Goal: Task Accomplishment & Management: Use online tool/utility

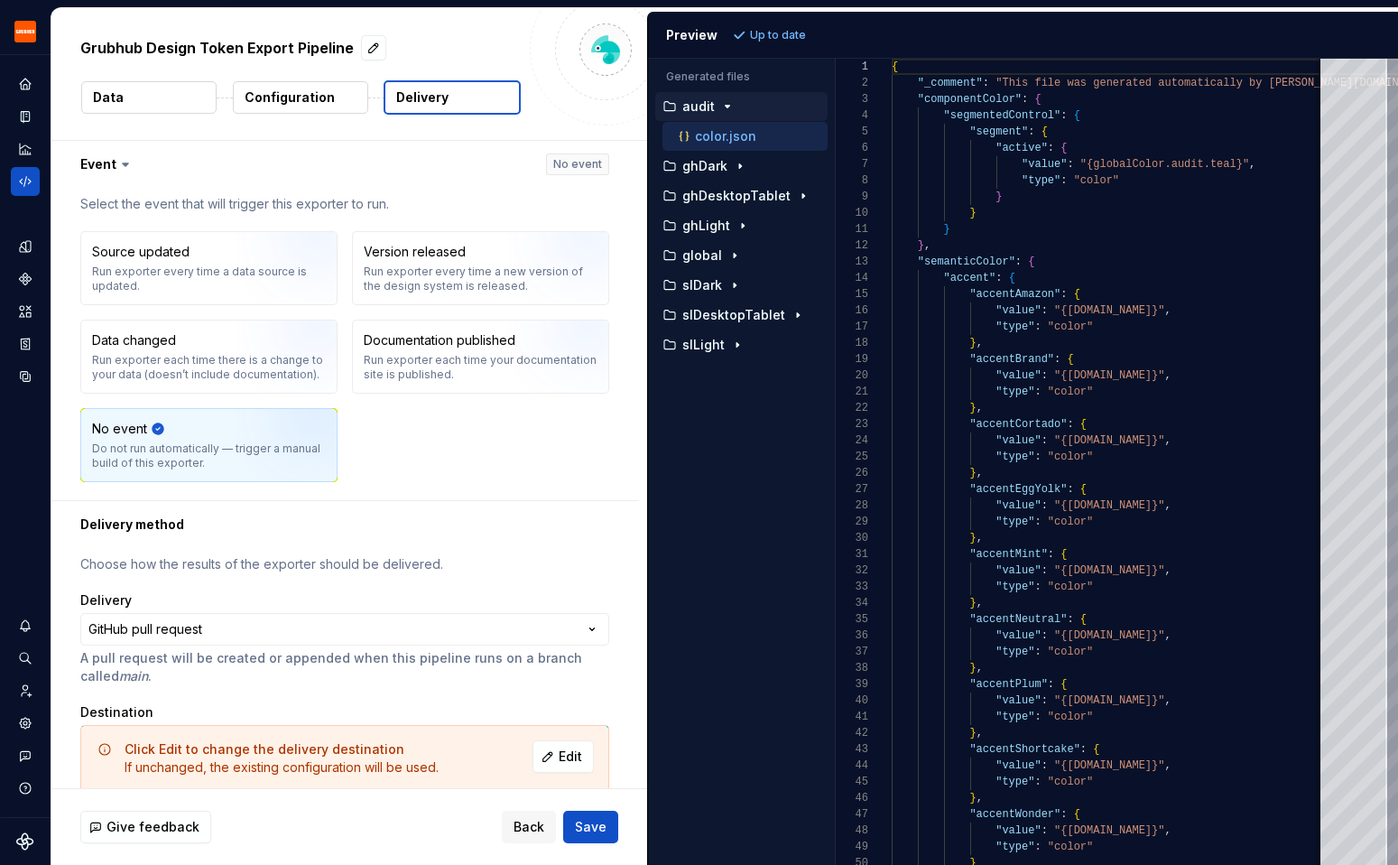
scroll to position [592, 0]
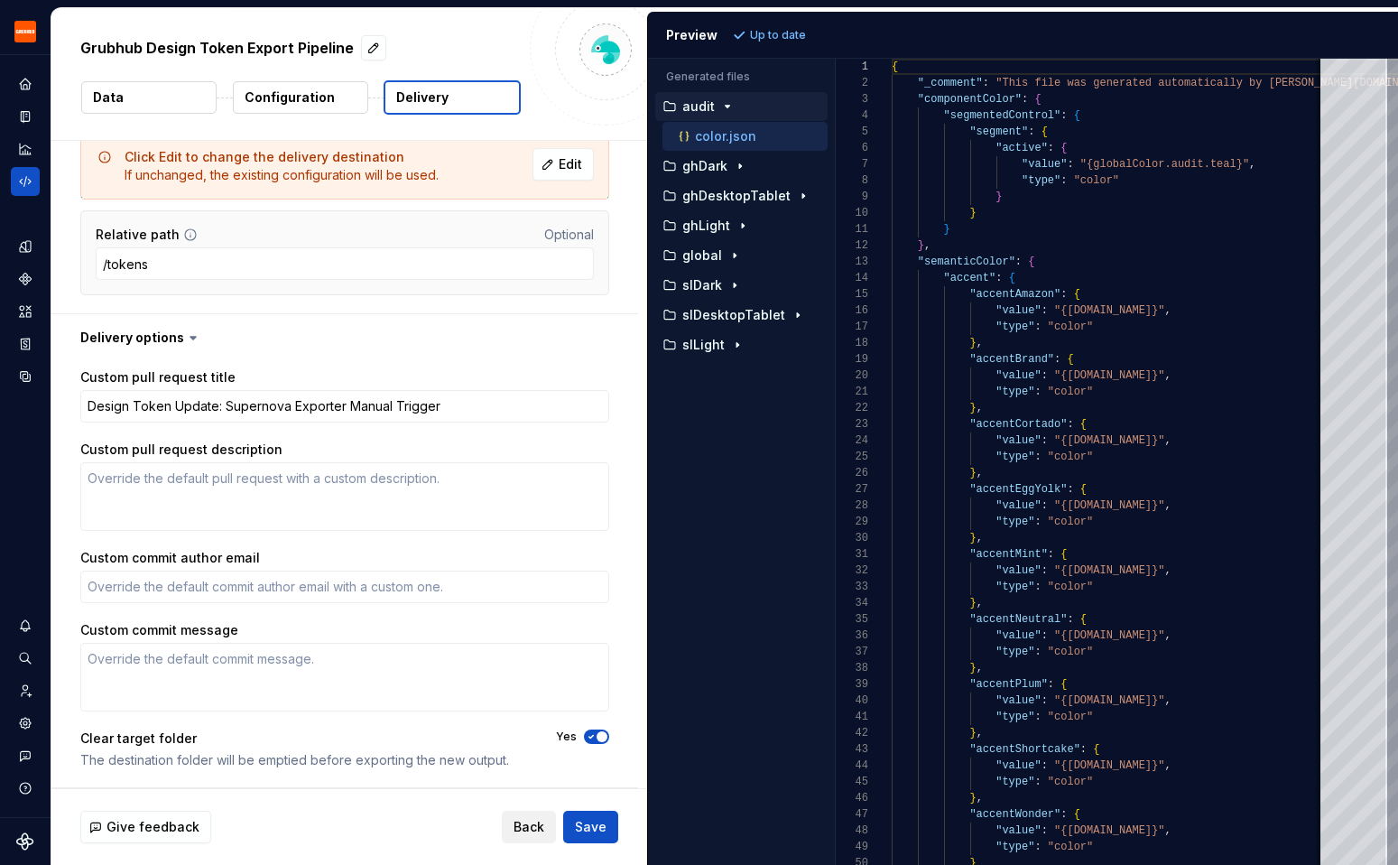
click at [516, 821] on span "Back" at bounding box center [529, 827] width 31 height 18
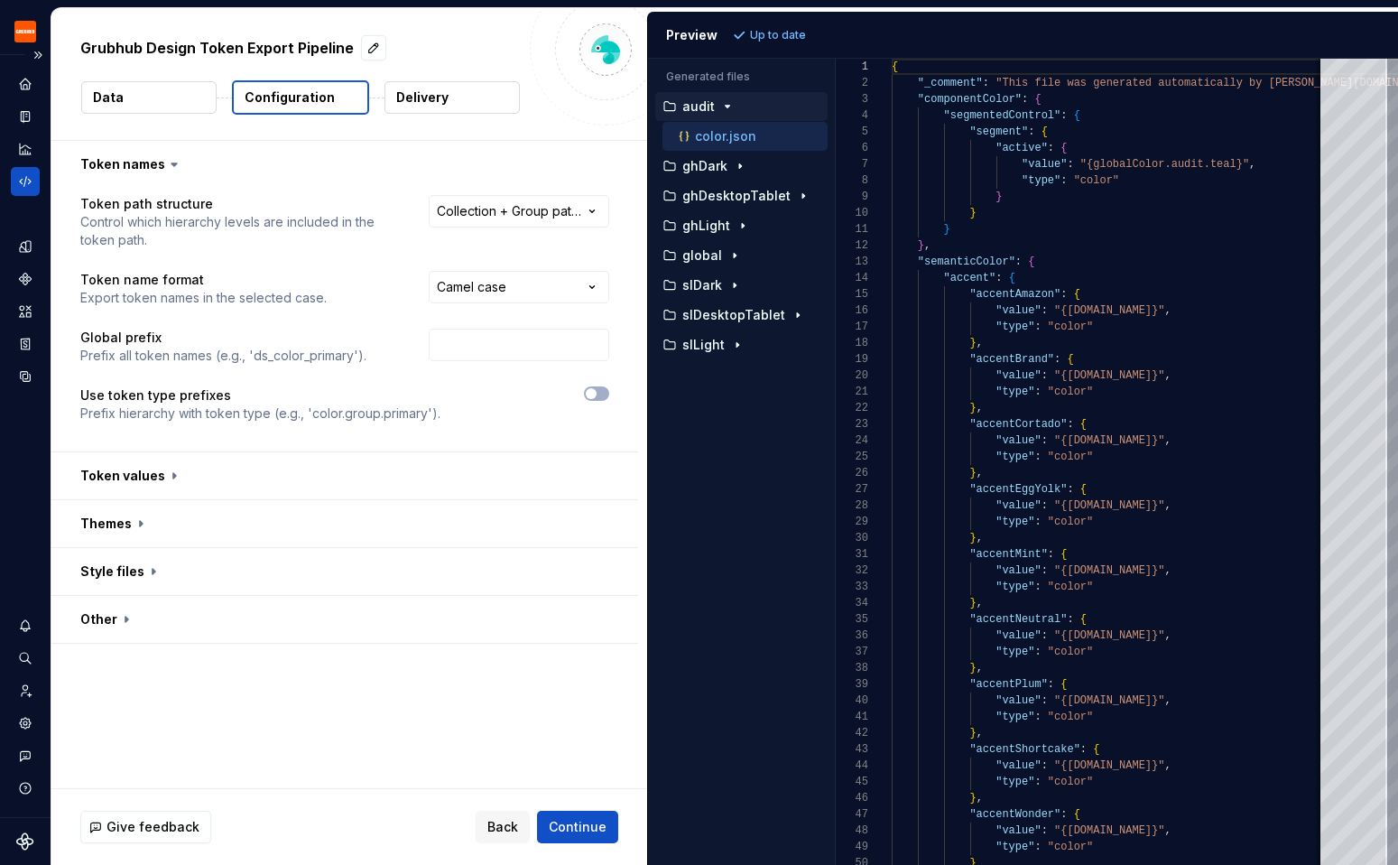
click at [29, 164] on div at bounding box center [25, 133] width 29 height 126
click at [27, 174] on icon "Code automation" at bounding box center [25, 181] width 16 height 16
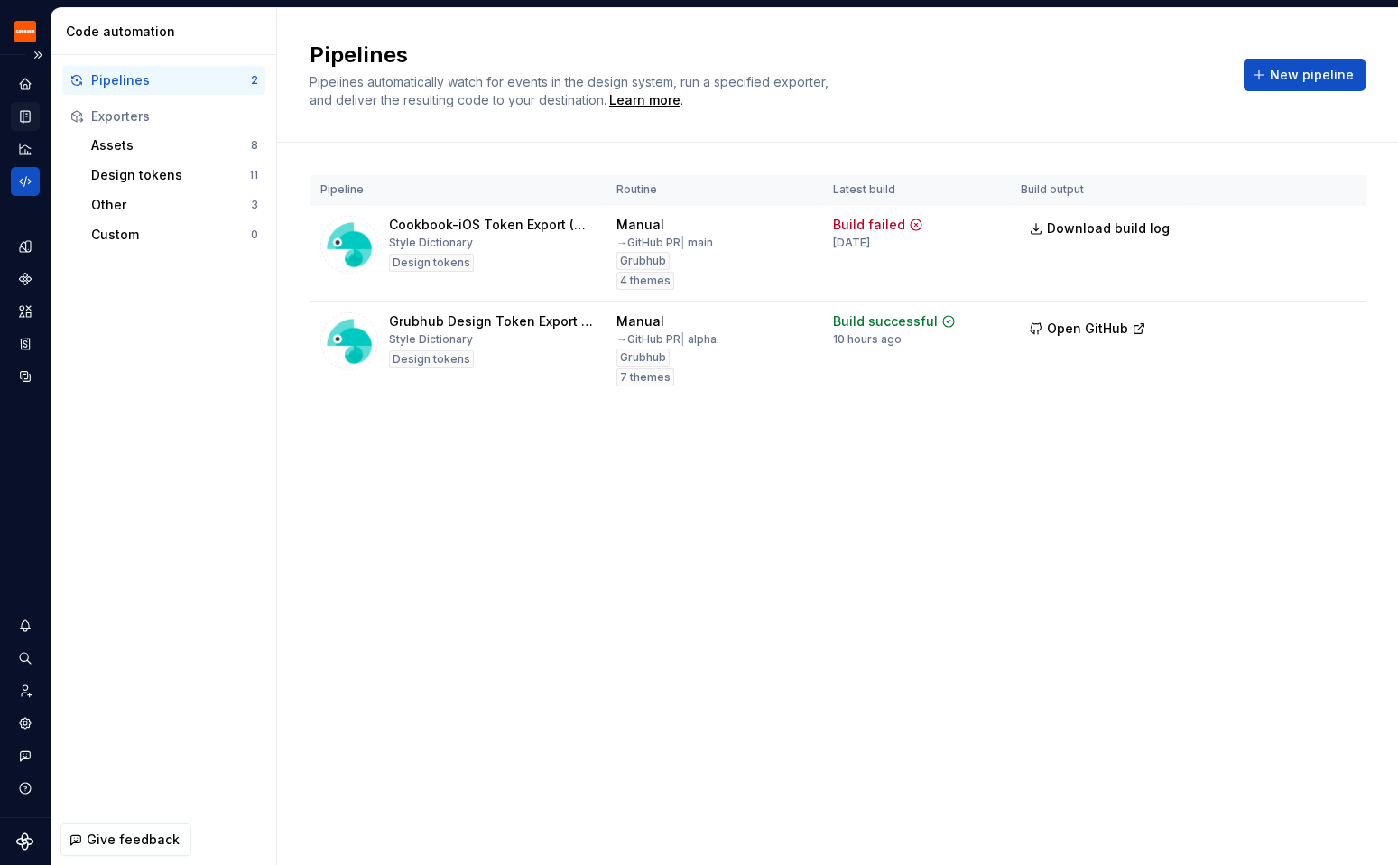
click at [32, 116] on div "Documentation" at bounding box center [25, 116] width 29 height 29
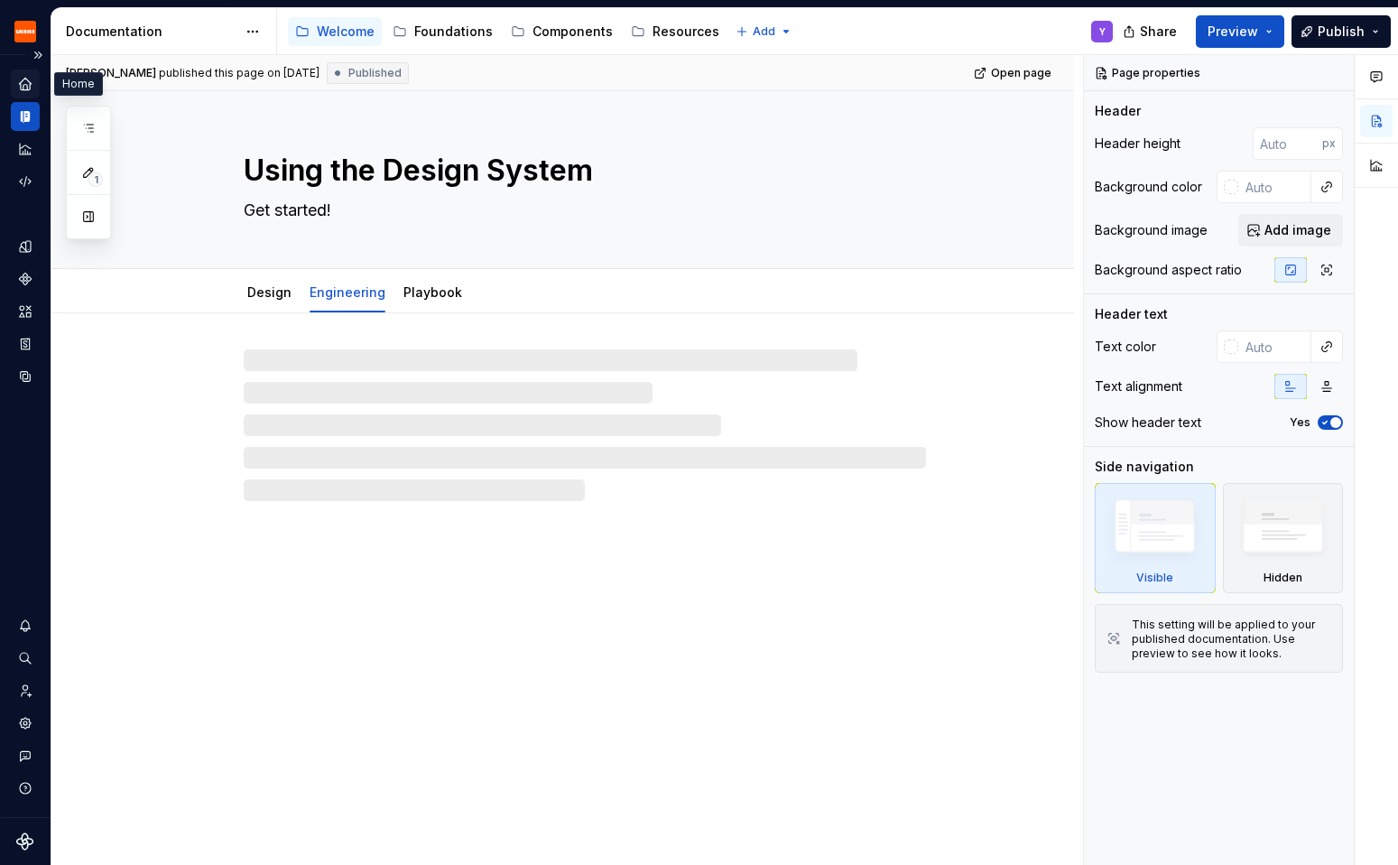
click at [21, 79] on icon "Home" at bounding box center [25, 84] width 16 height 16
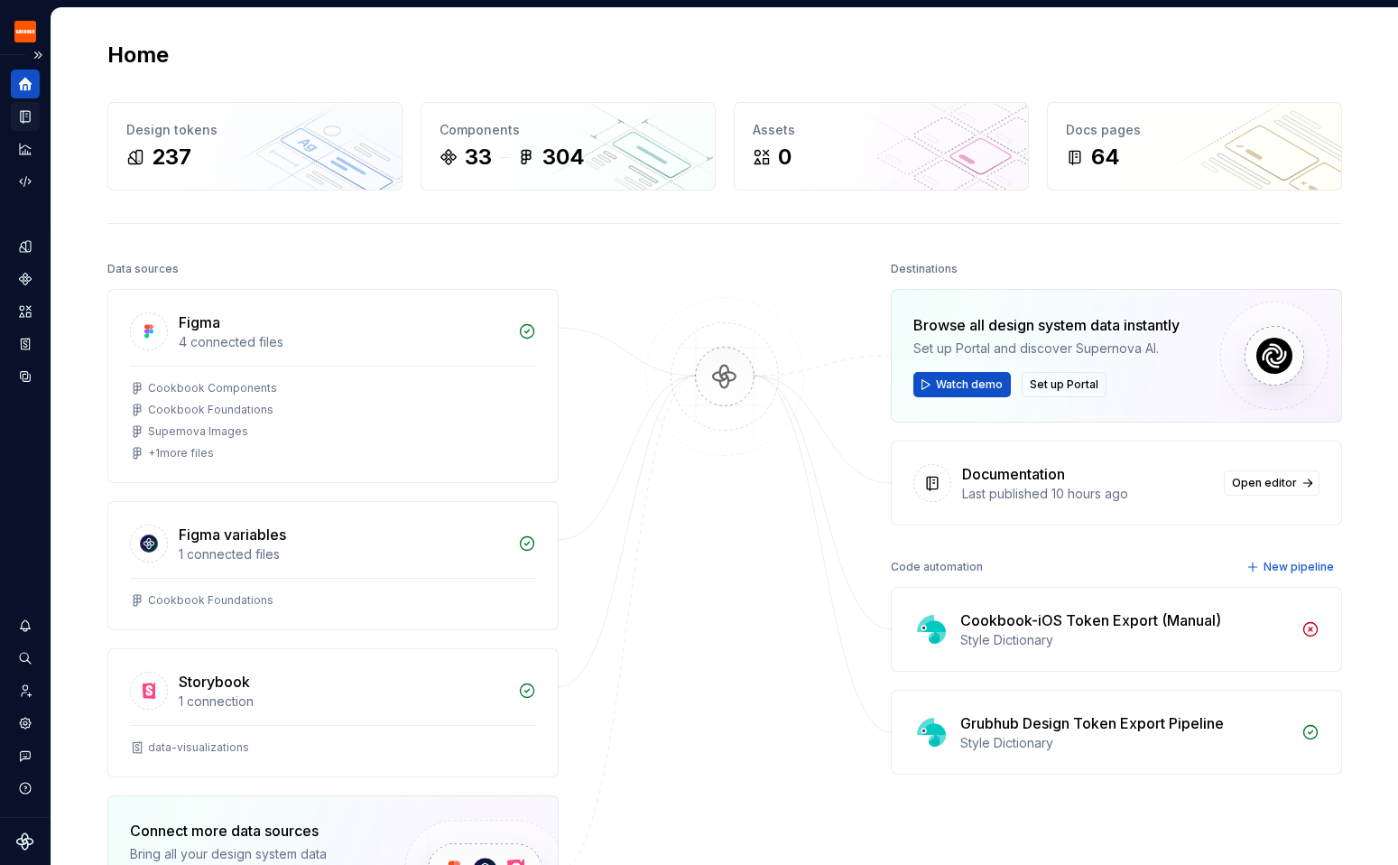
click at [21, 126] on div "Documentation" at bounding box center [25, 116] width 29 height 29
type textarea "*"
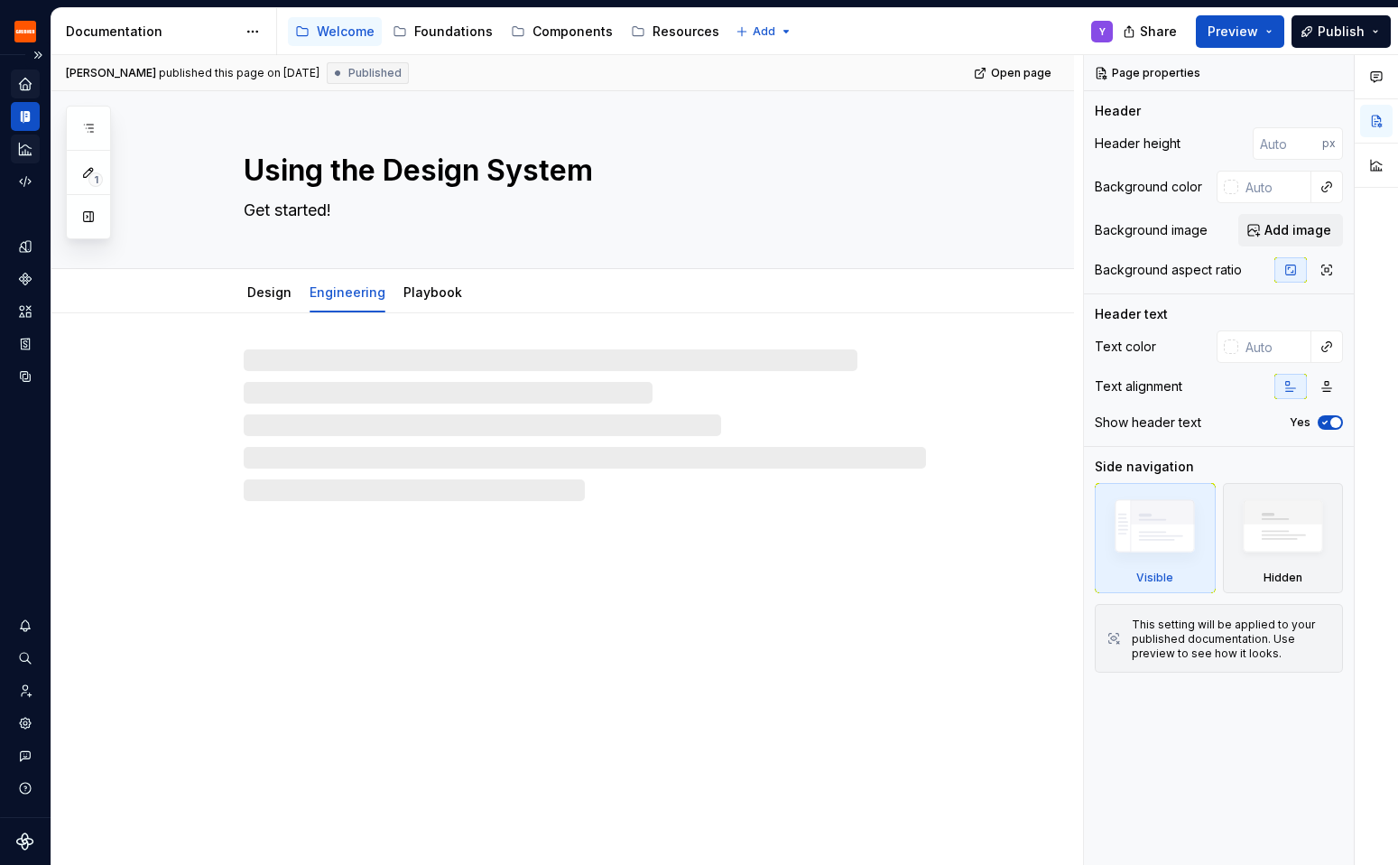
click at [30, 154] on icon "Analytics" at bounding box center [25, 149] width 12 height 12
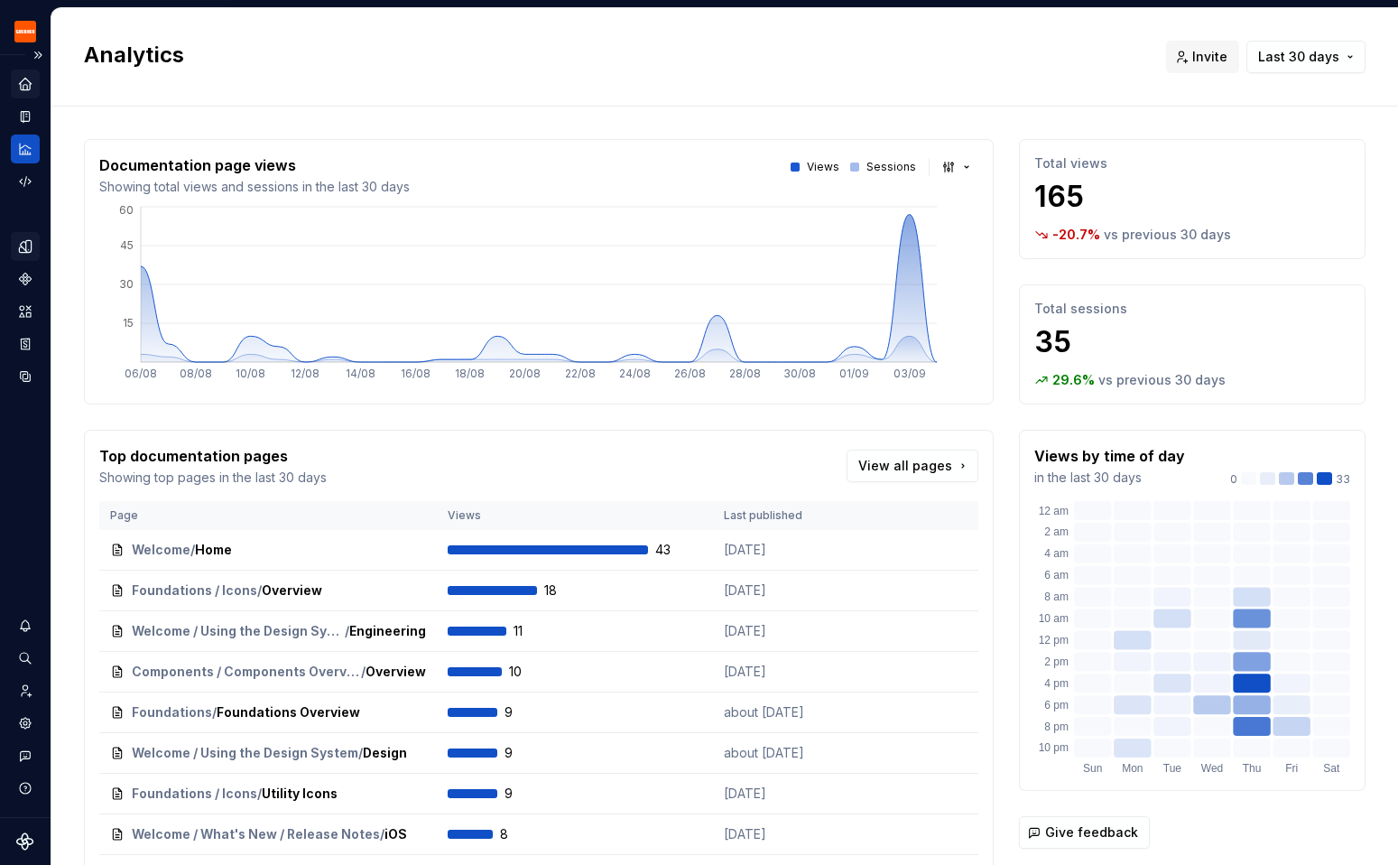
click at [27, 243] on icon "Design tokens" at bounding box center [28, 246] width 5 height 12
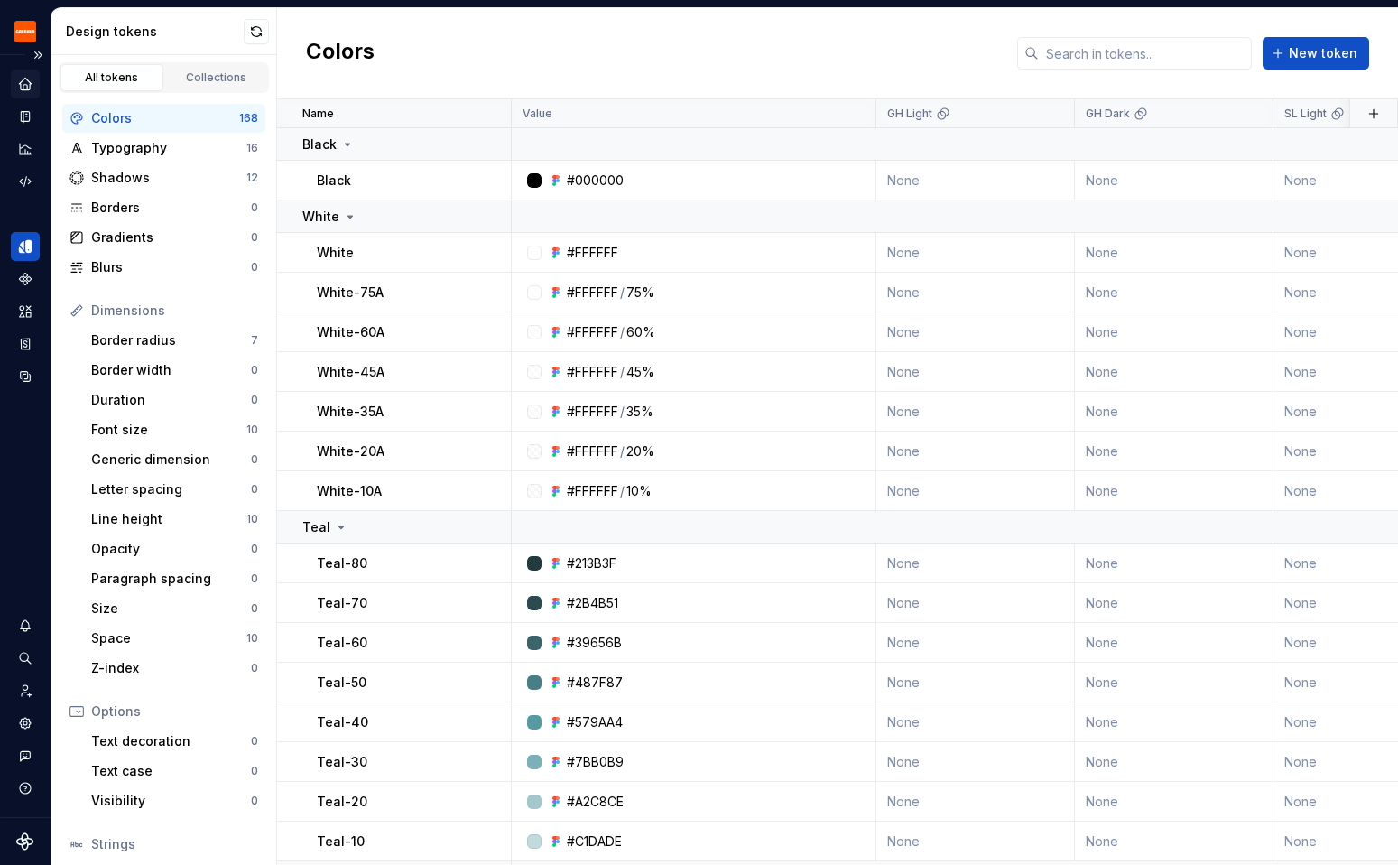
click at [158, 111] on div "Colors" at bounding box center [165, 118] width 148 height 18
click at [209, 91] on div "All tokens Collections" at bounding box center [164, 77] width 210 height 31
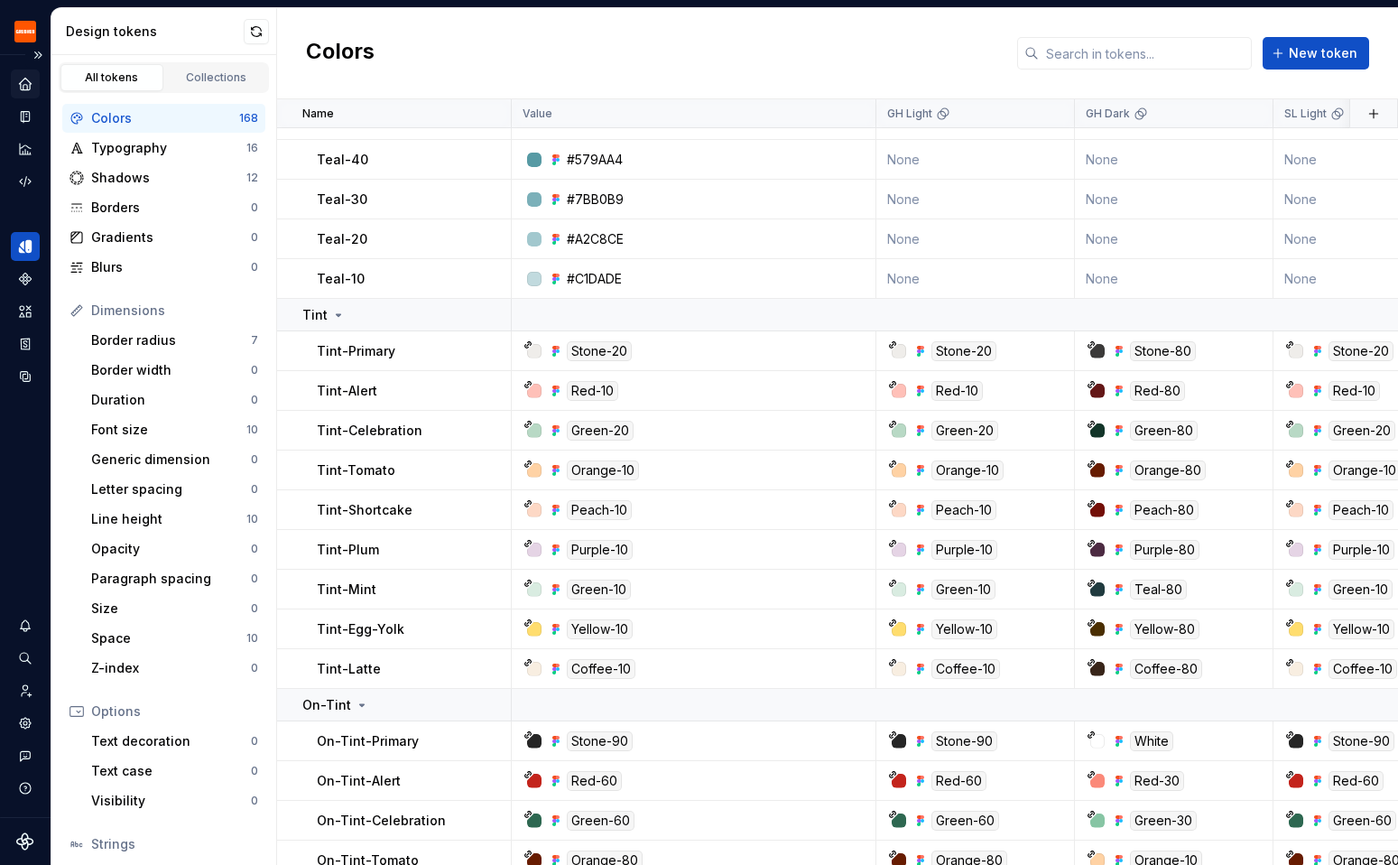
scroll to position [1174, 0]
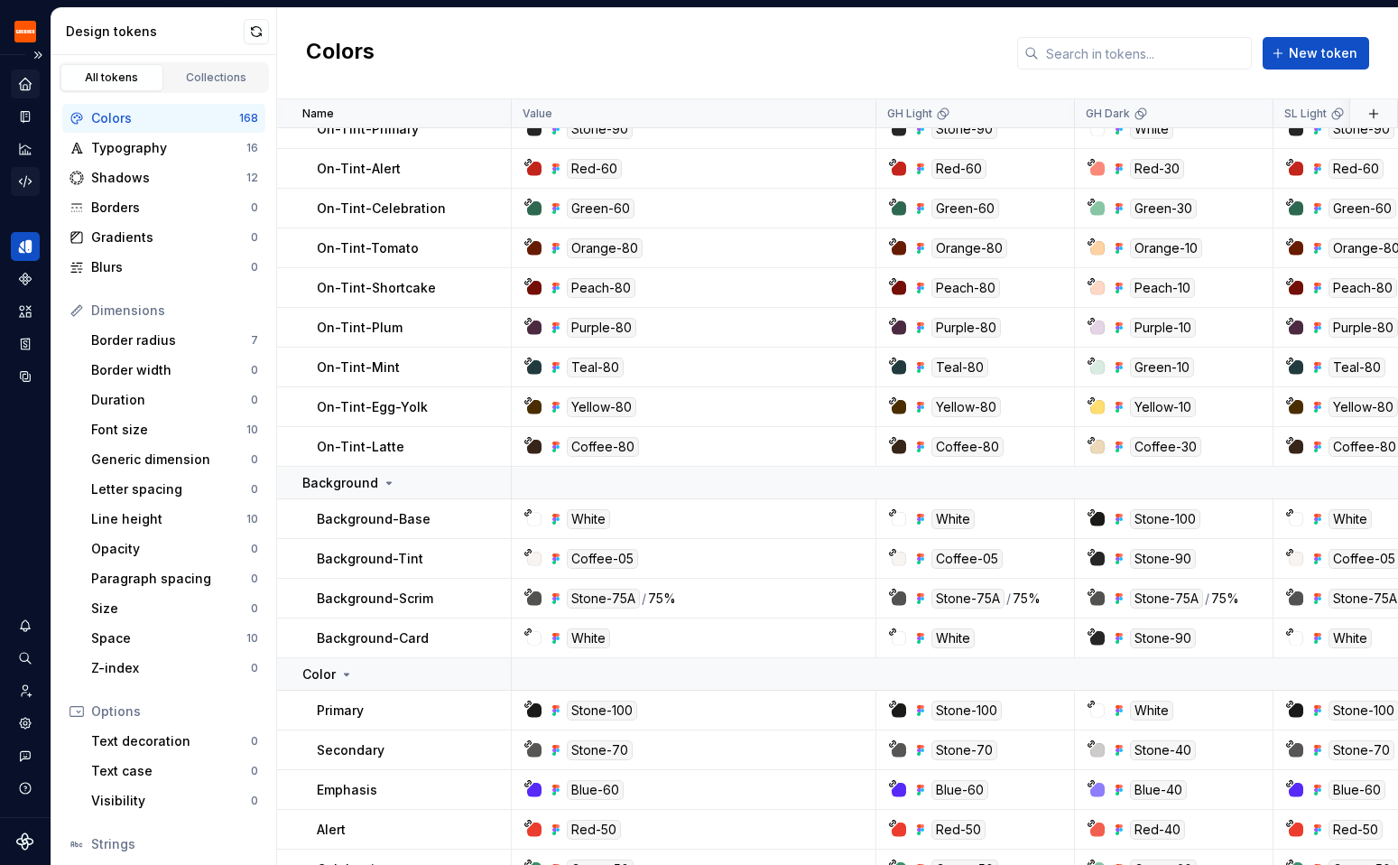
click at [19, 186] on icon "Code automation" at bounding box center [25, 181] width 16 height 16
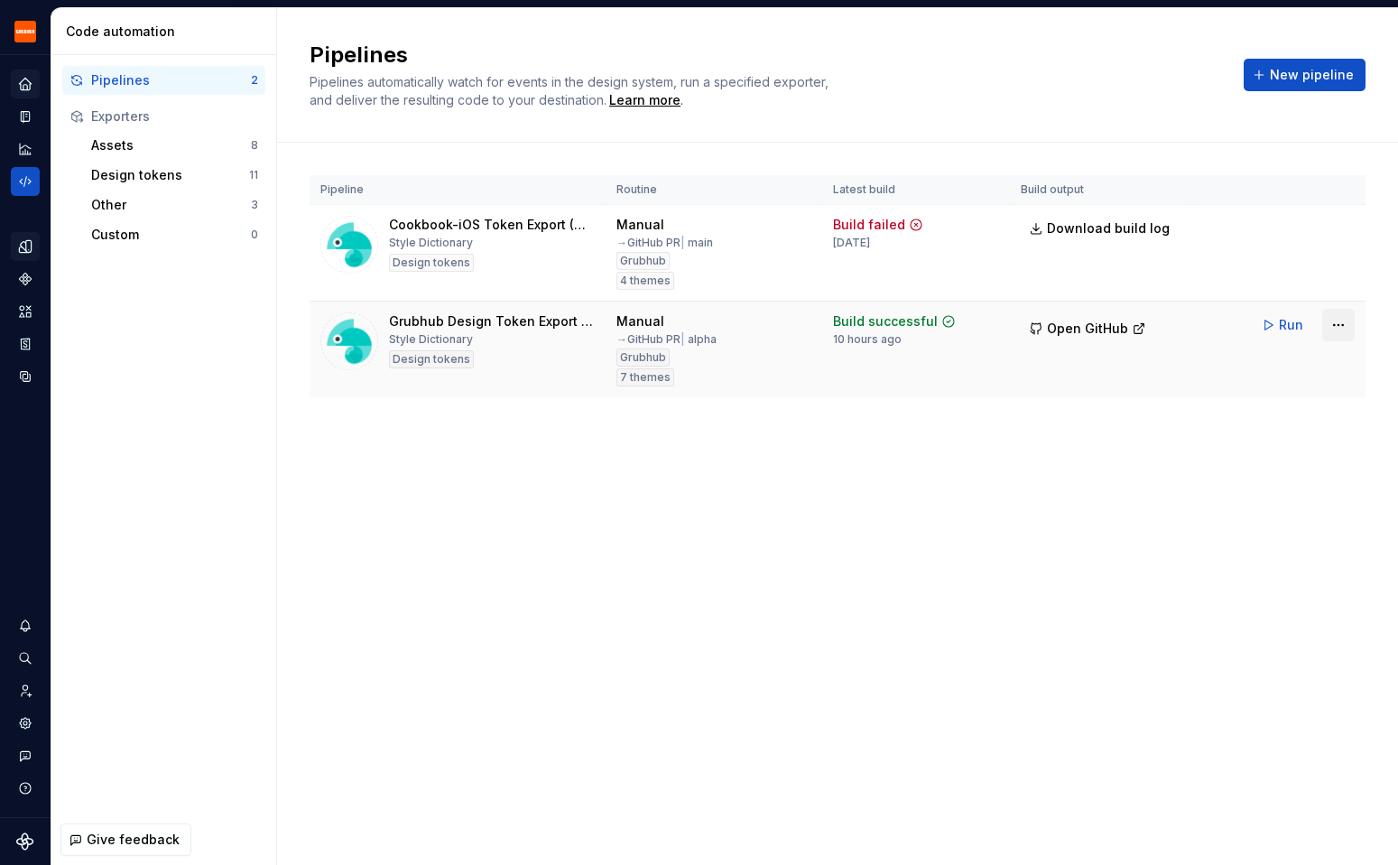
click at [1346, 320] on html "Grubhub Design System Y Dataset Grubhub Code automation Pipelines 2 Exporters A…" at bounding box center [699, 432] width 1398 height 865
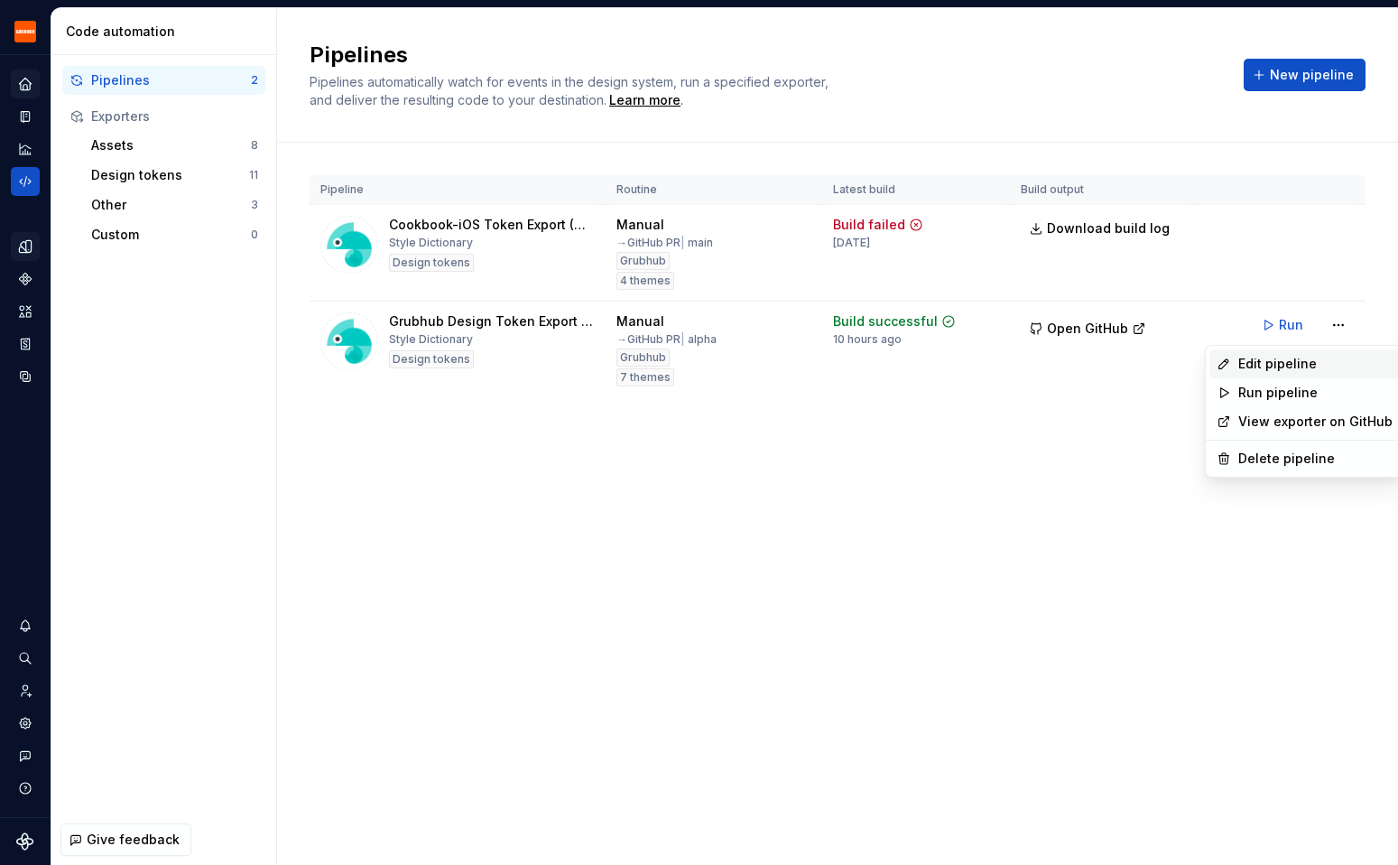
click at [1299, 366] on div "Edit pipeline" at bounding box center [1316, 364] width 154 height 18
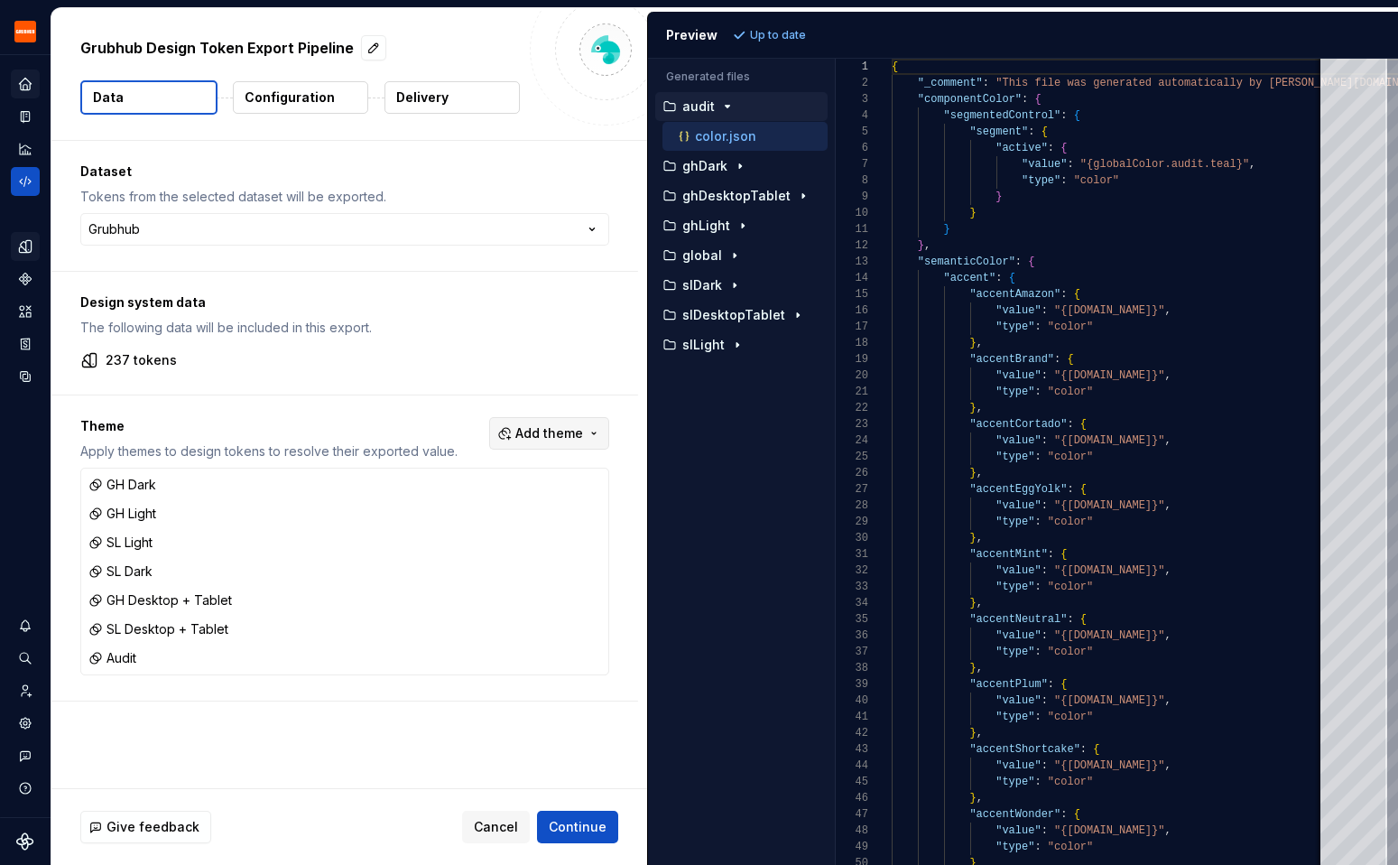
click at [600, 444] on button "Add theme" at bounding box center [549, 433] width 120 height 32
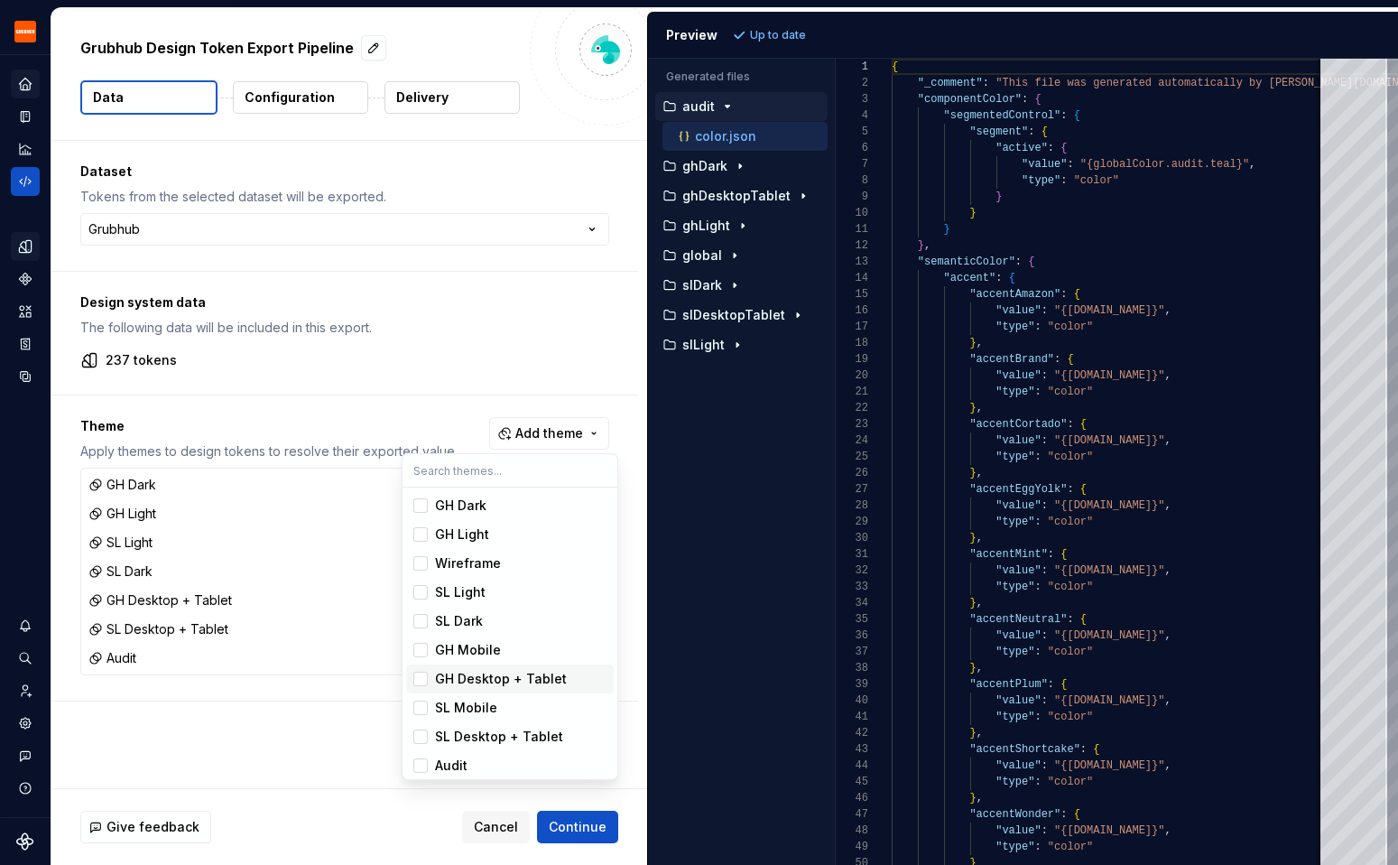
click at [418, 683] on div "Suggestions" at bounding box center [420, 679] width 14 height 14
click at [425, 737] on div "Suggestions" at bounding box center [420, 736] width 14 height 14
click at [560, 827] on html "Grubhub Design System Y Dataset Grubhub Grubhub Design Token Export Pipeline Da…" at bounding box center [699, 432] width 1398 height 865
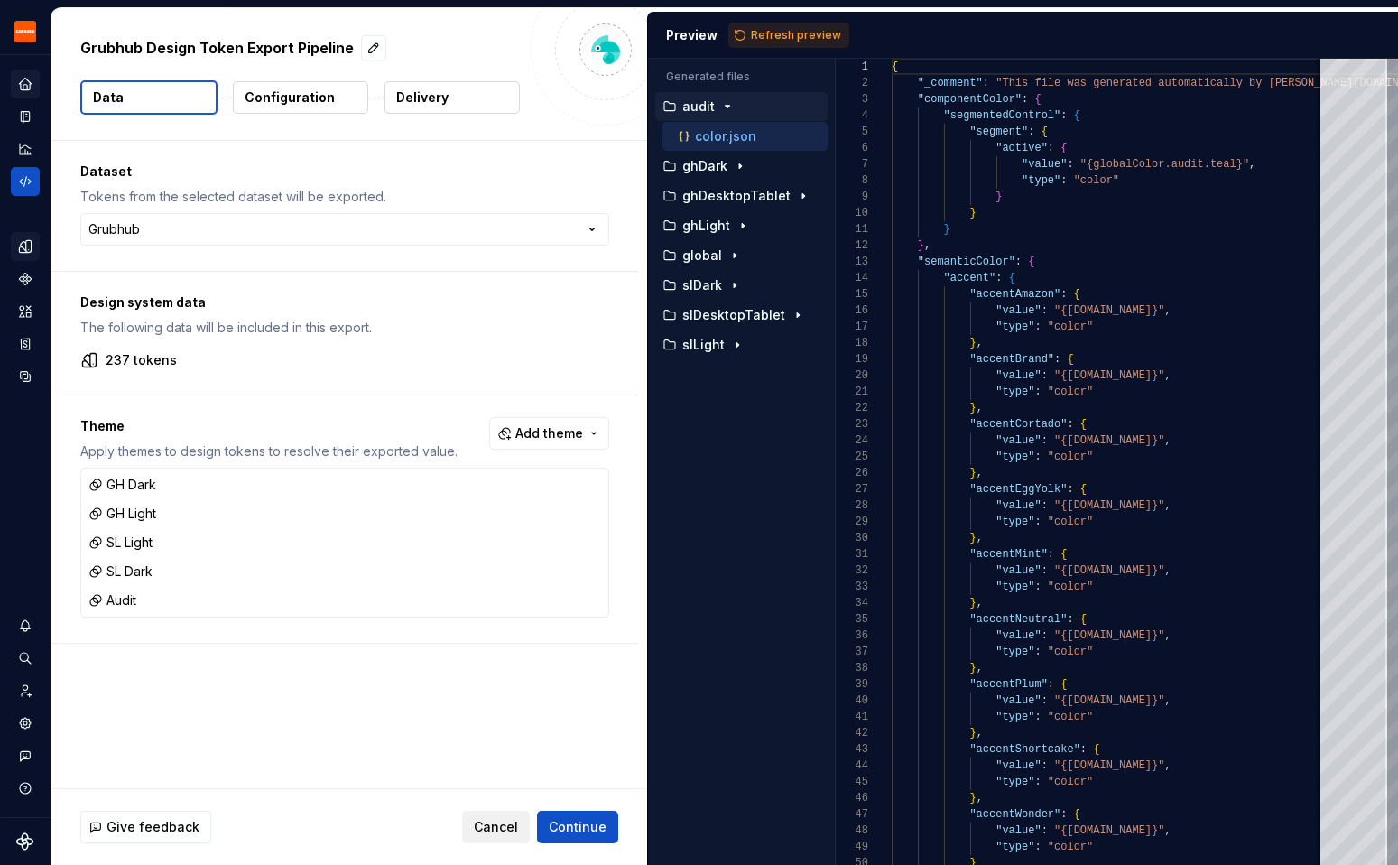
click at [514, 824] on span "Cancel" at bounding box center [496, 827] width 44 height 18
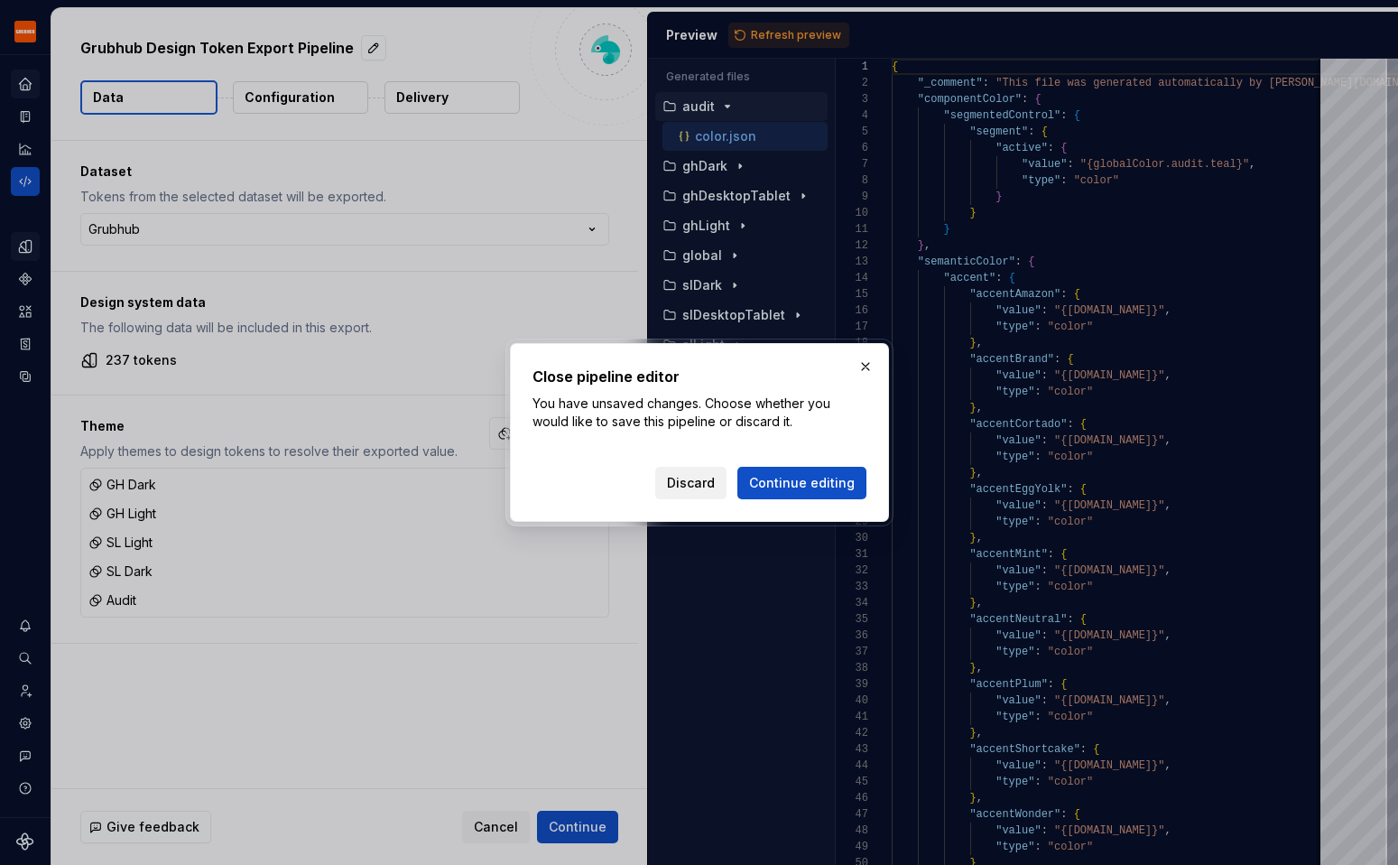
click at [676, 492] on button "Discard" at bounding box center [690, 483] width 71 height 32
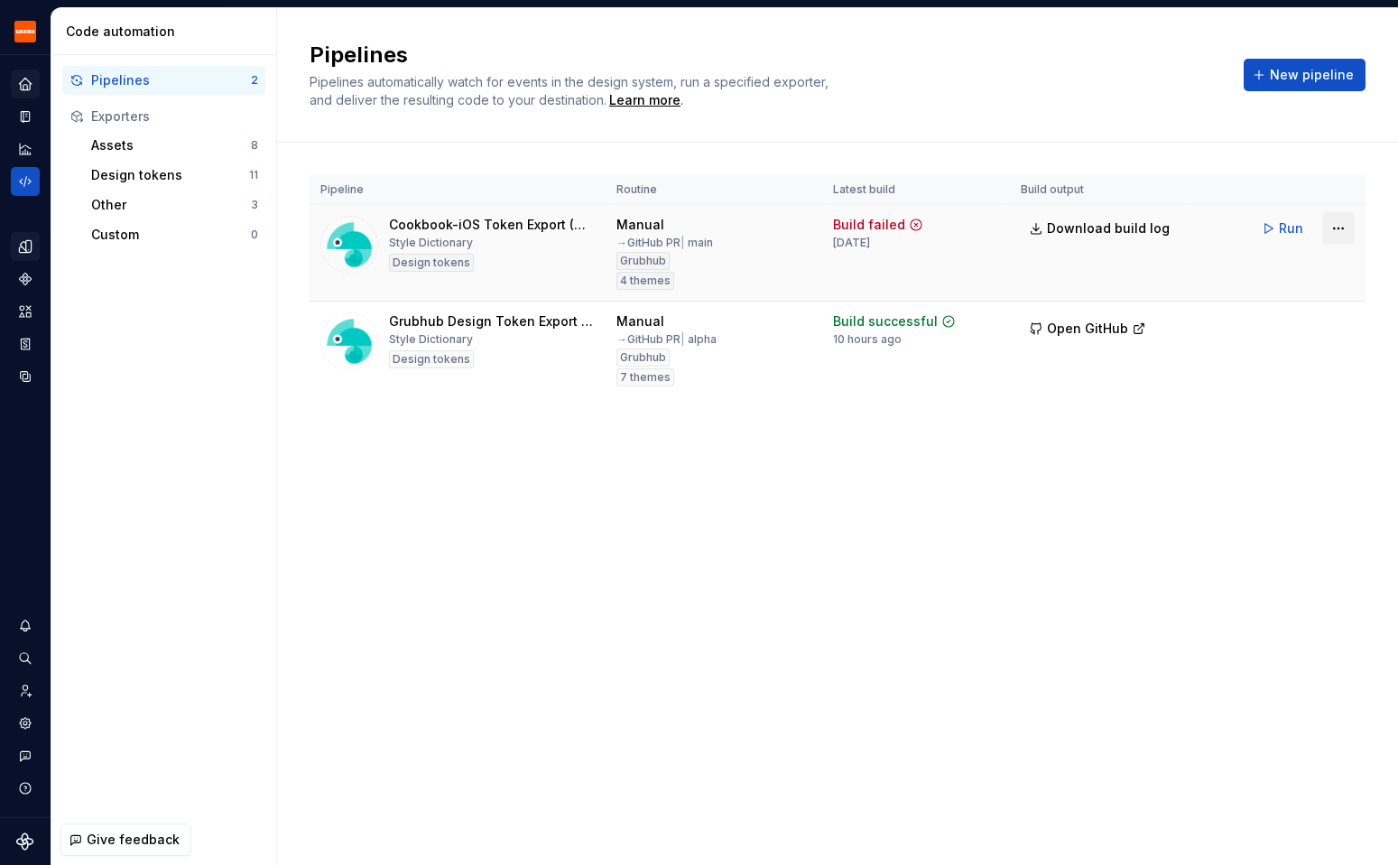
click at [1341, 229] on html "Grubhub Design System Y Dataset Grubhub Code automation Pipelines 2 Exporters A…" at bounding box center [699, 432] width 1398 height 865
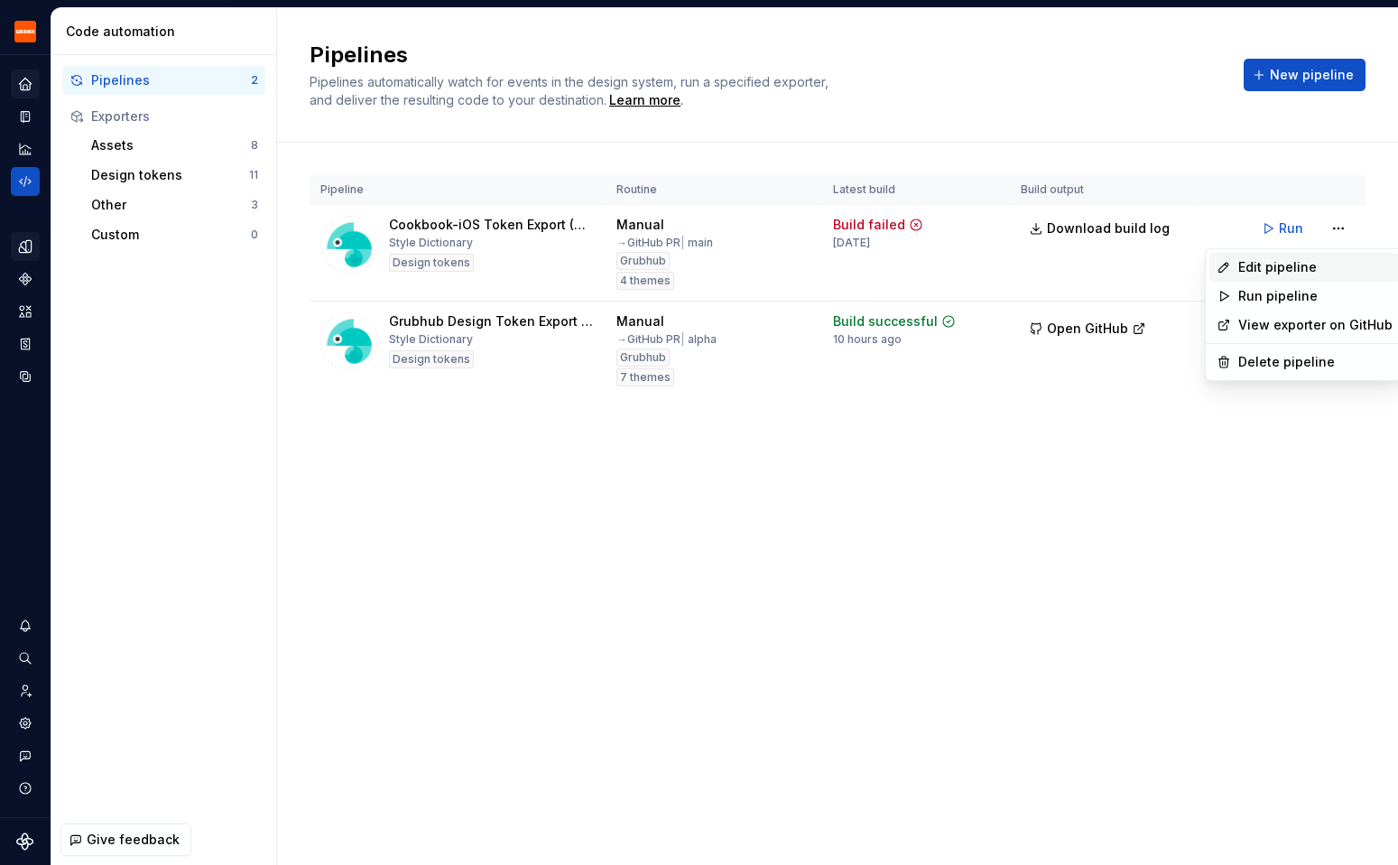
click at [1288, 271] on div "Edit pipeline" at bounding box center [1316, 267] width 154 height 18
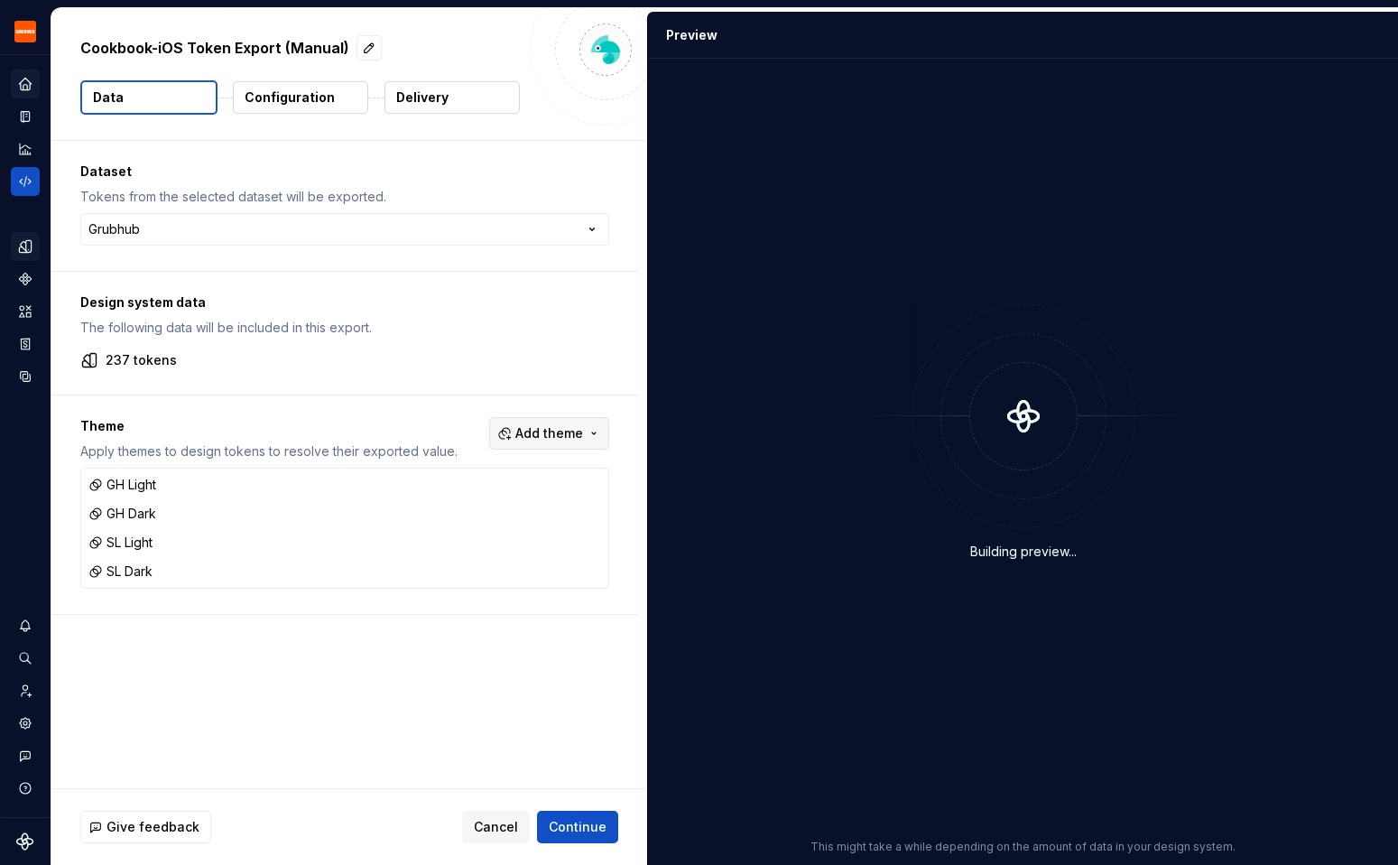
click at [609, 430] on button "Add theme" at bounding box center [549, 433] width 120 height 32
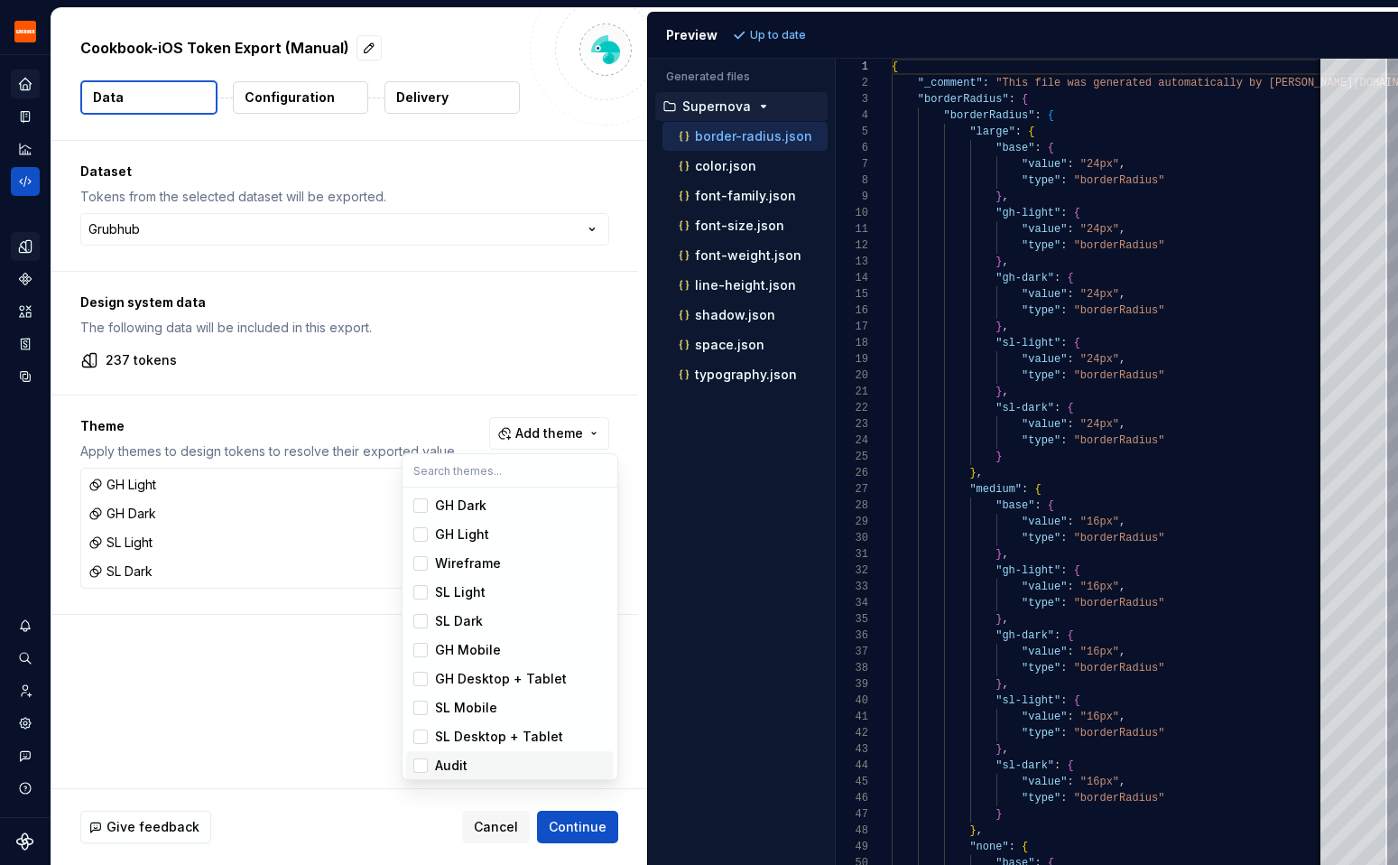
click at [419, 767] on div "Suggestions" at bounding box center [420, 765] width 14 height 14
click at [561, 812] on html "Grubhub Design System Y Dataset Grubhub Cookbook-iOS Token Export (Manual) Data…" at bounding box center [699, 432] width 1398 height 865
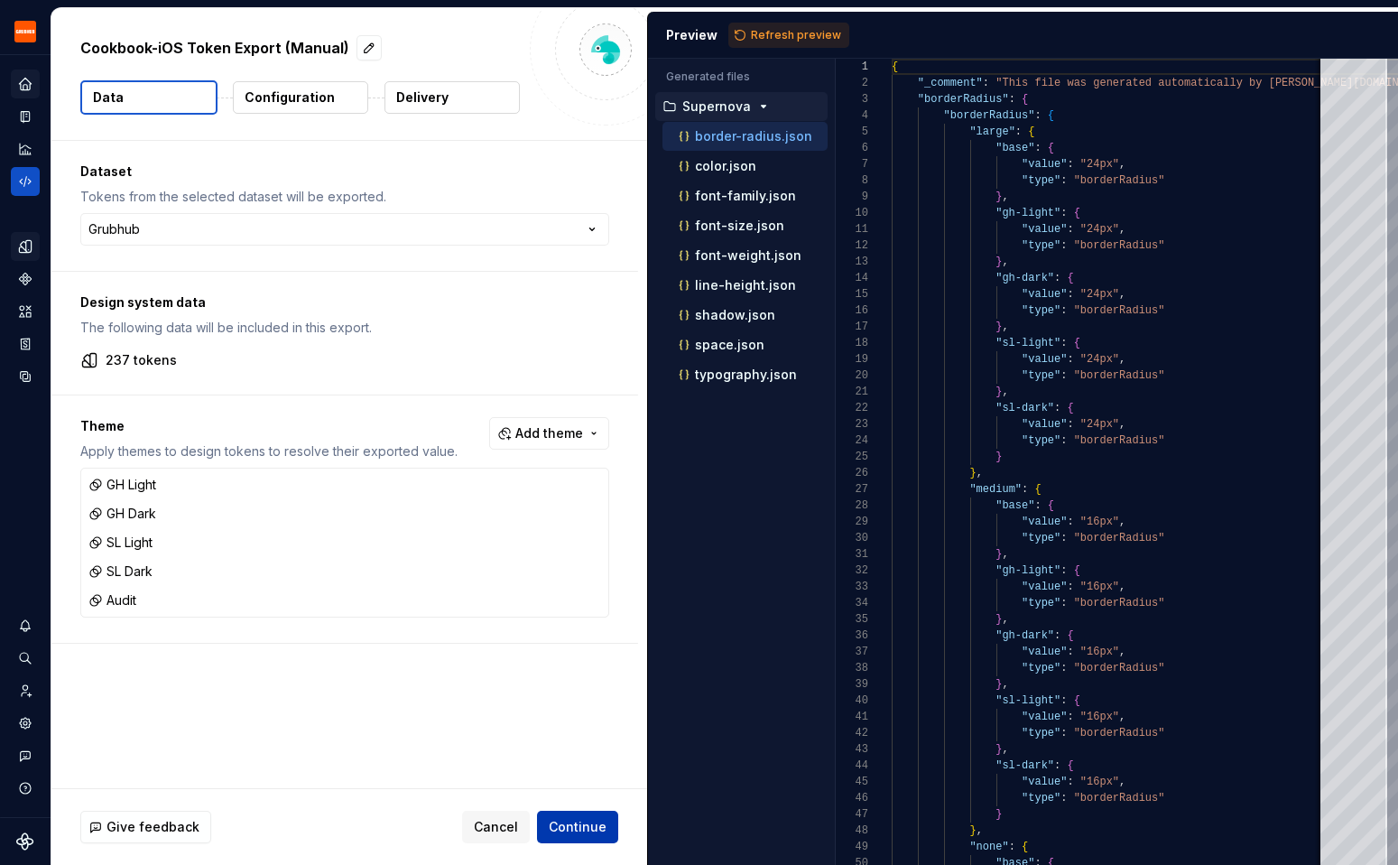
click at [571, 839] on button "Continue" at bounding box center [577, 827] width 81 height 32
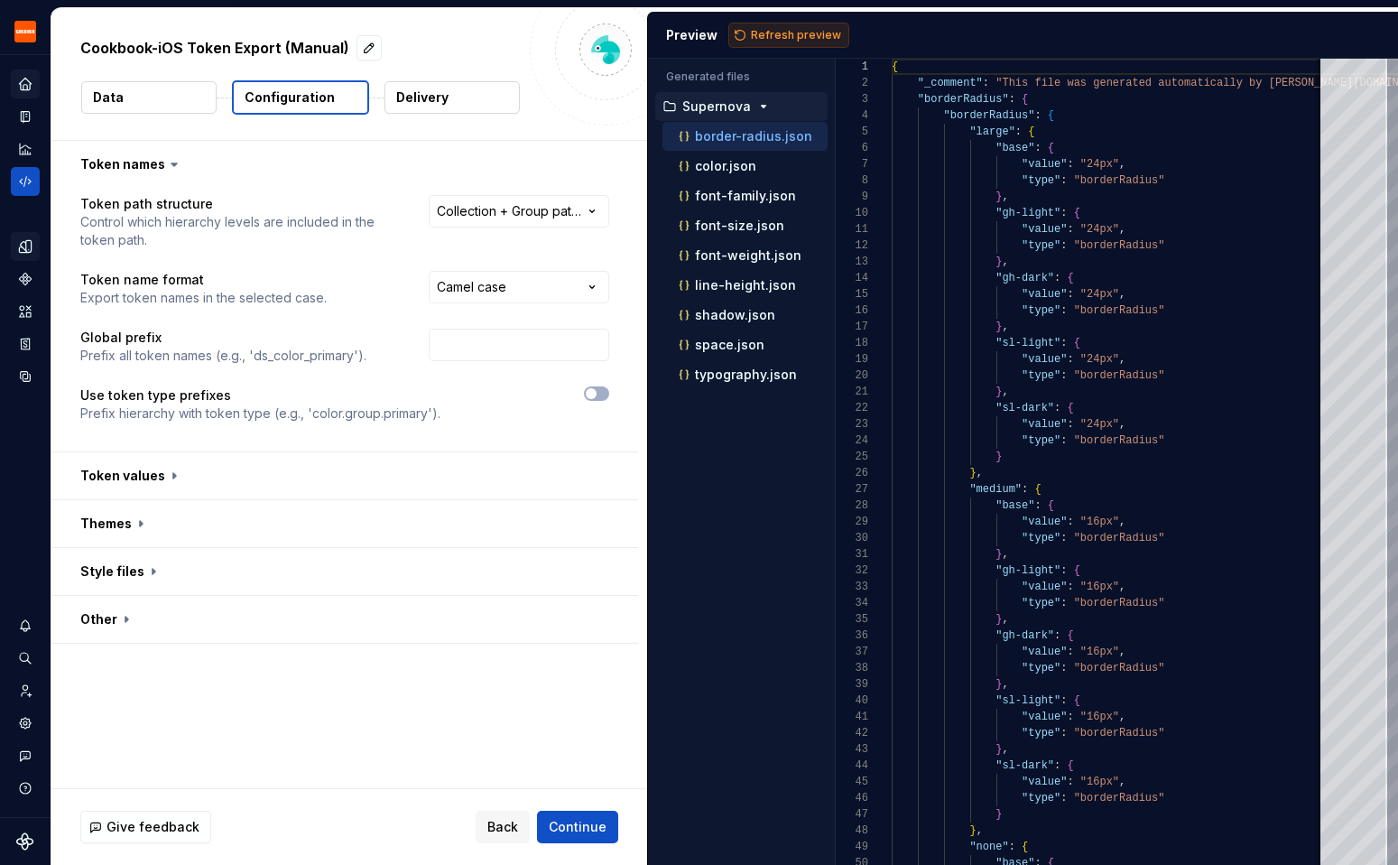
click at [792, 28] on span "Refresh preview" at bounding box center [796, 35] width 90 height 14
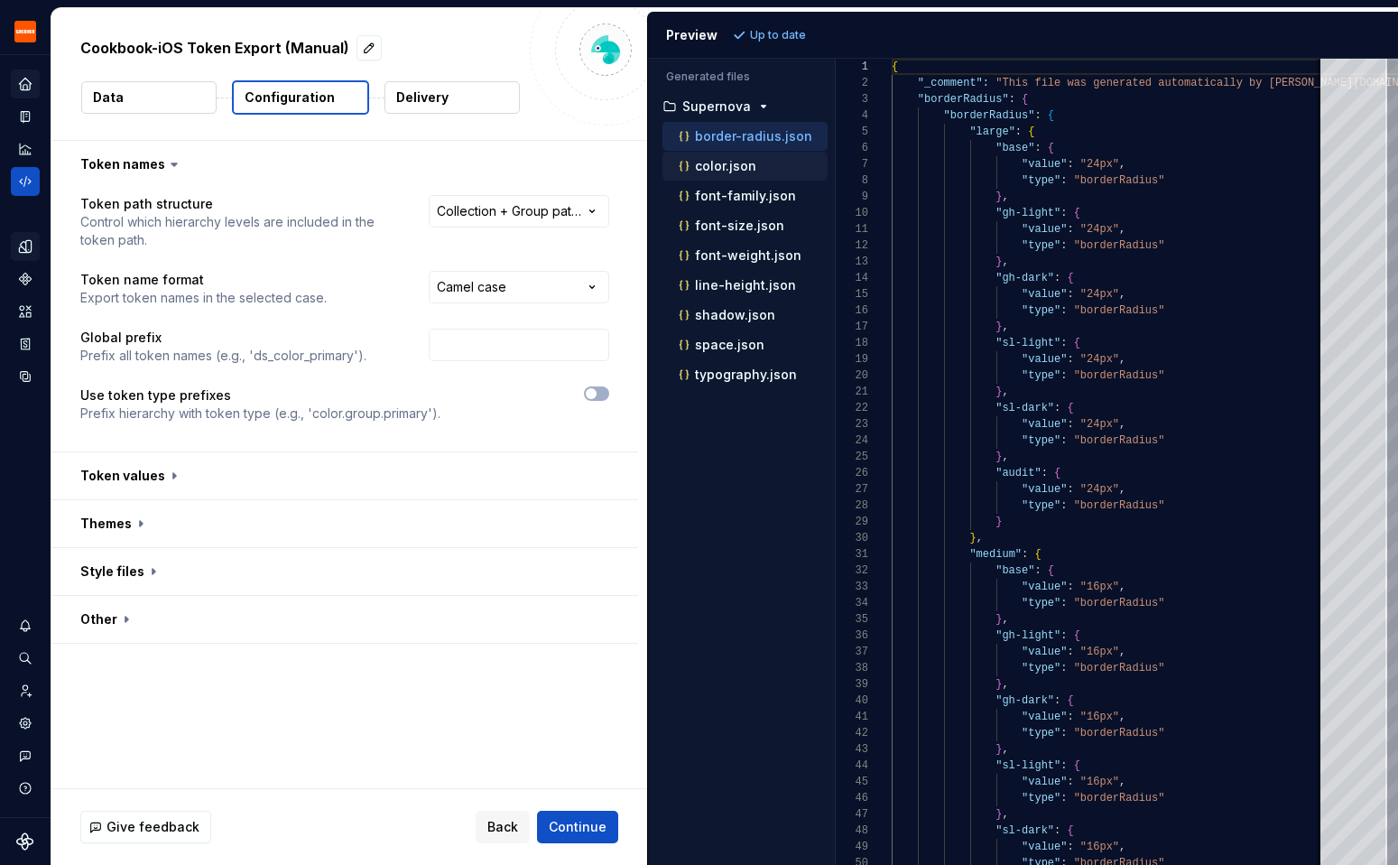
click at [728, 162] on p "color.json" at bounding box center [725, 166] width 61 height 14
type textarea "**********"
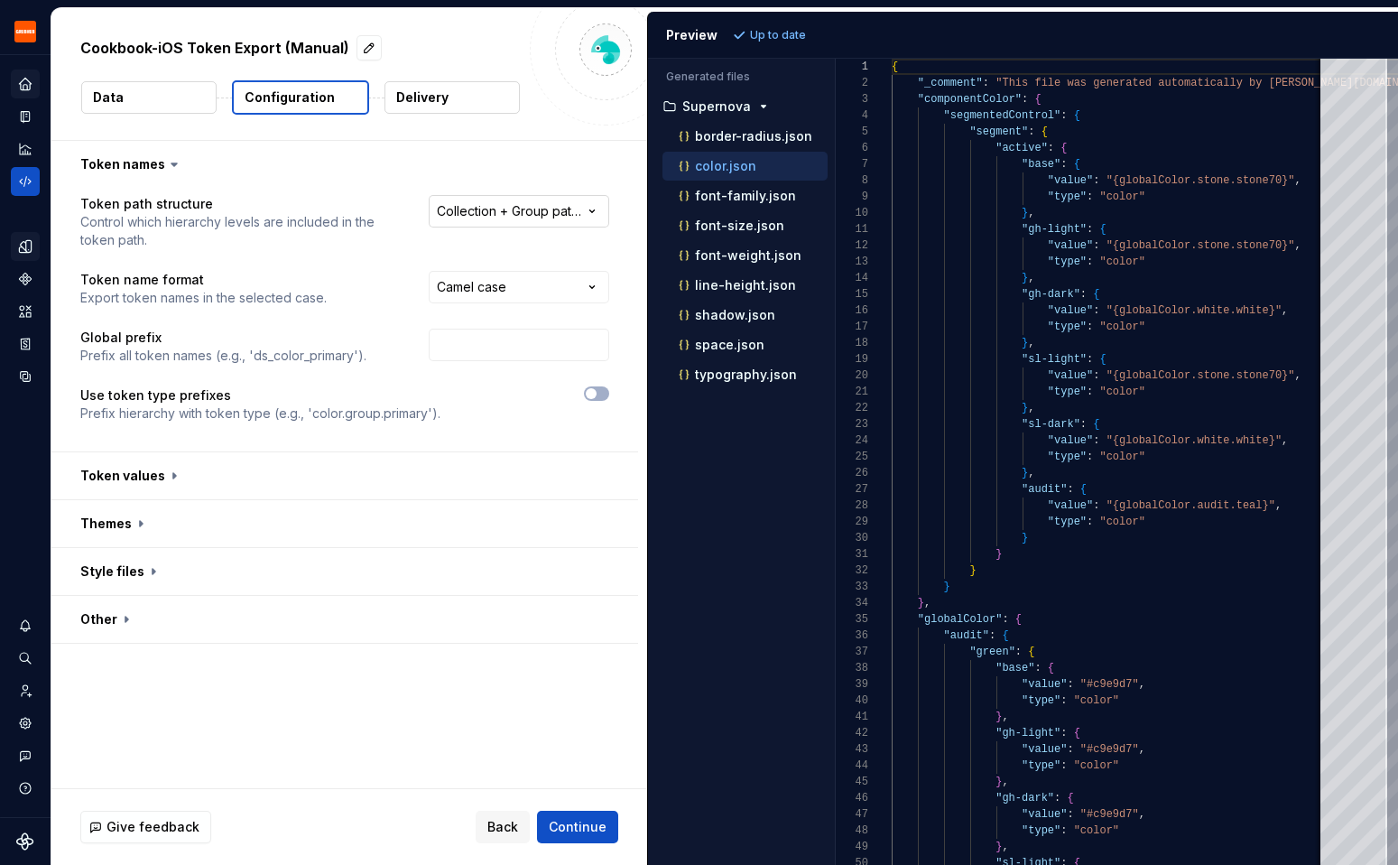
click at [534, 208] on html "**********" at bounding box center [699, 432] width 1398 height 865
click at [371, 490] on button "button" at bounding box center [344, 475] width 587 height 47
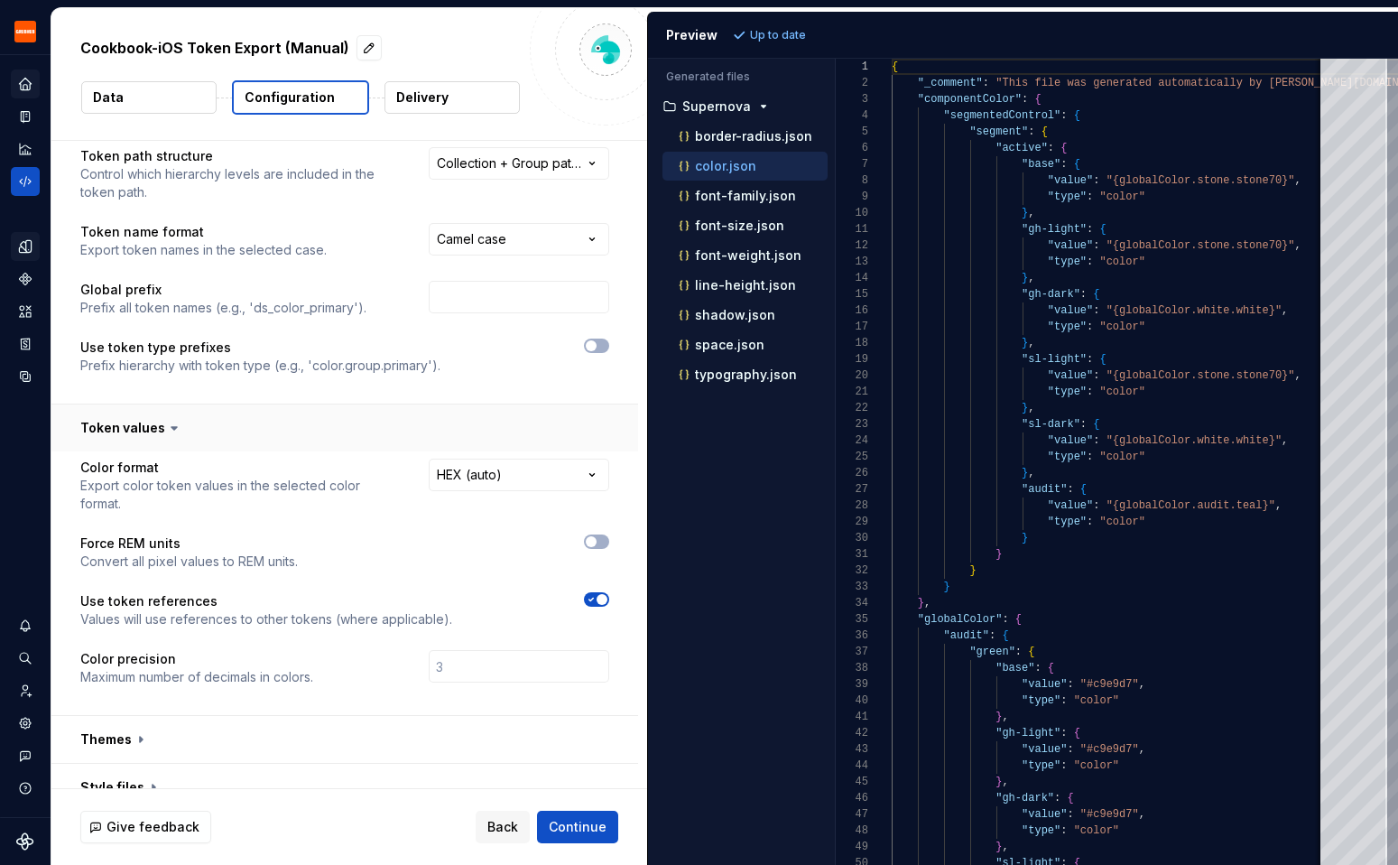
scroll to position [101, 0]
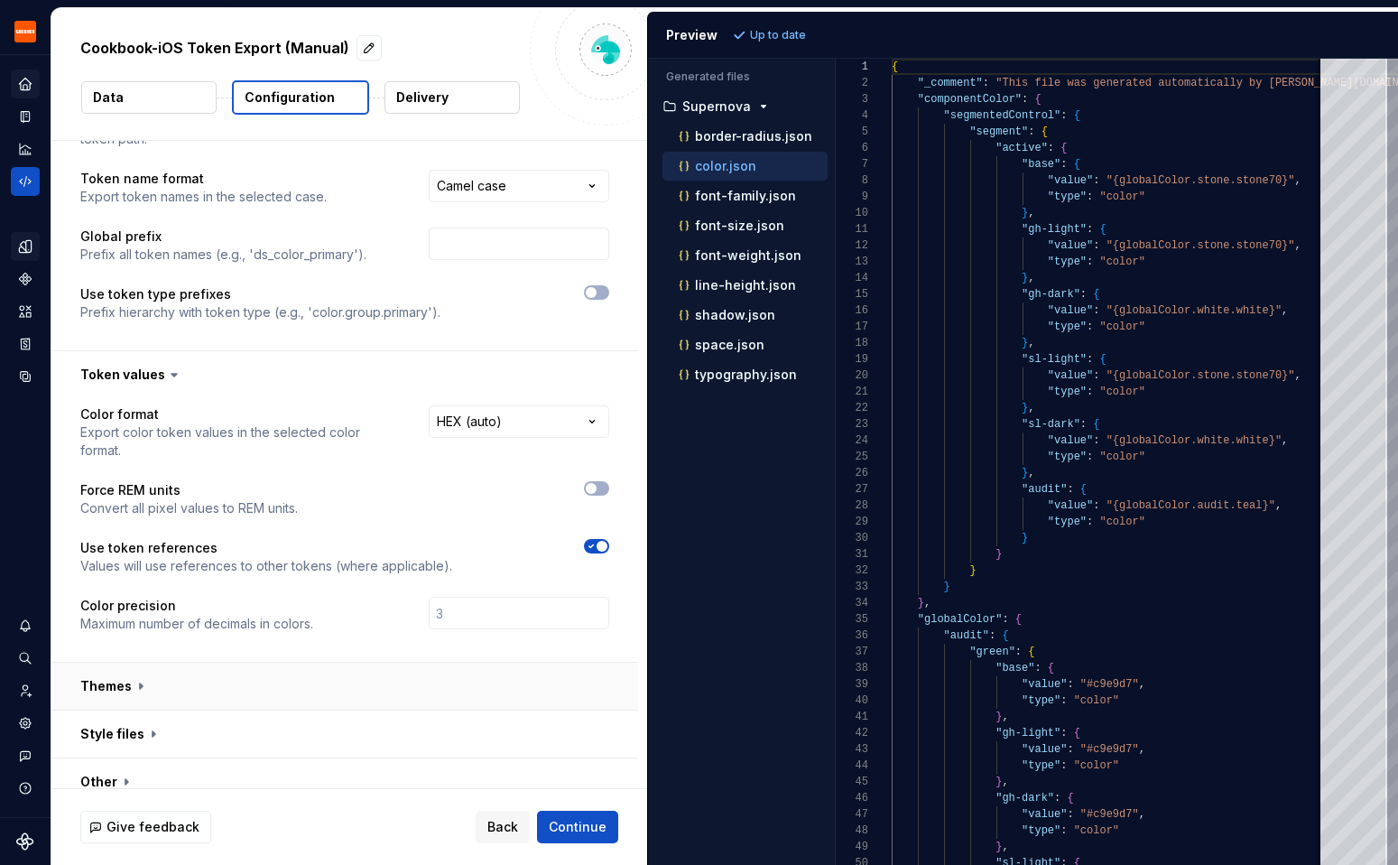
click at [209, 668] on button "button" at bounding box center [344, 686] width 587 height 47
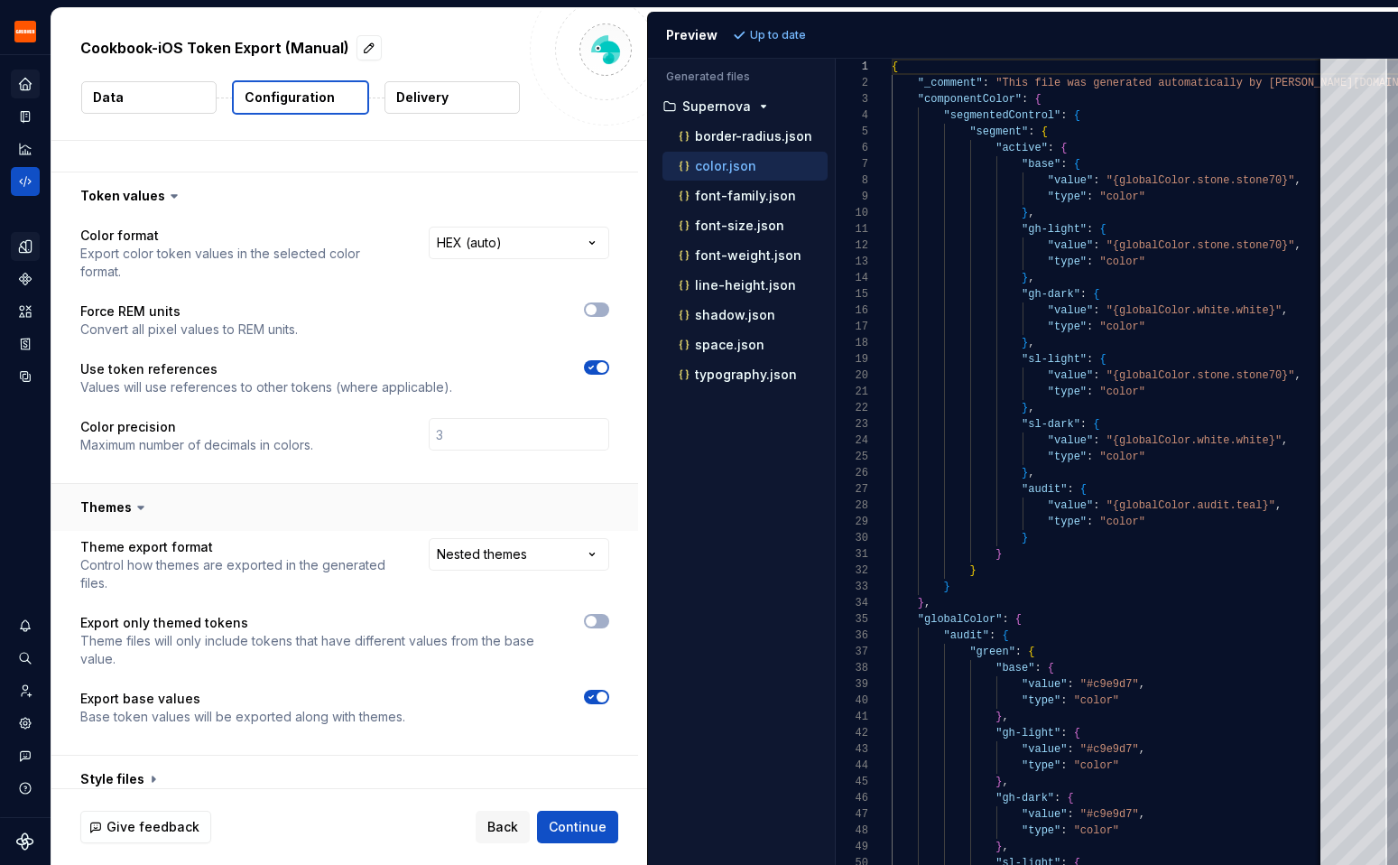
scroll to position [325, 0]
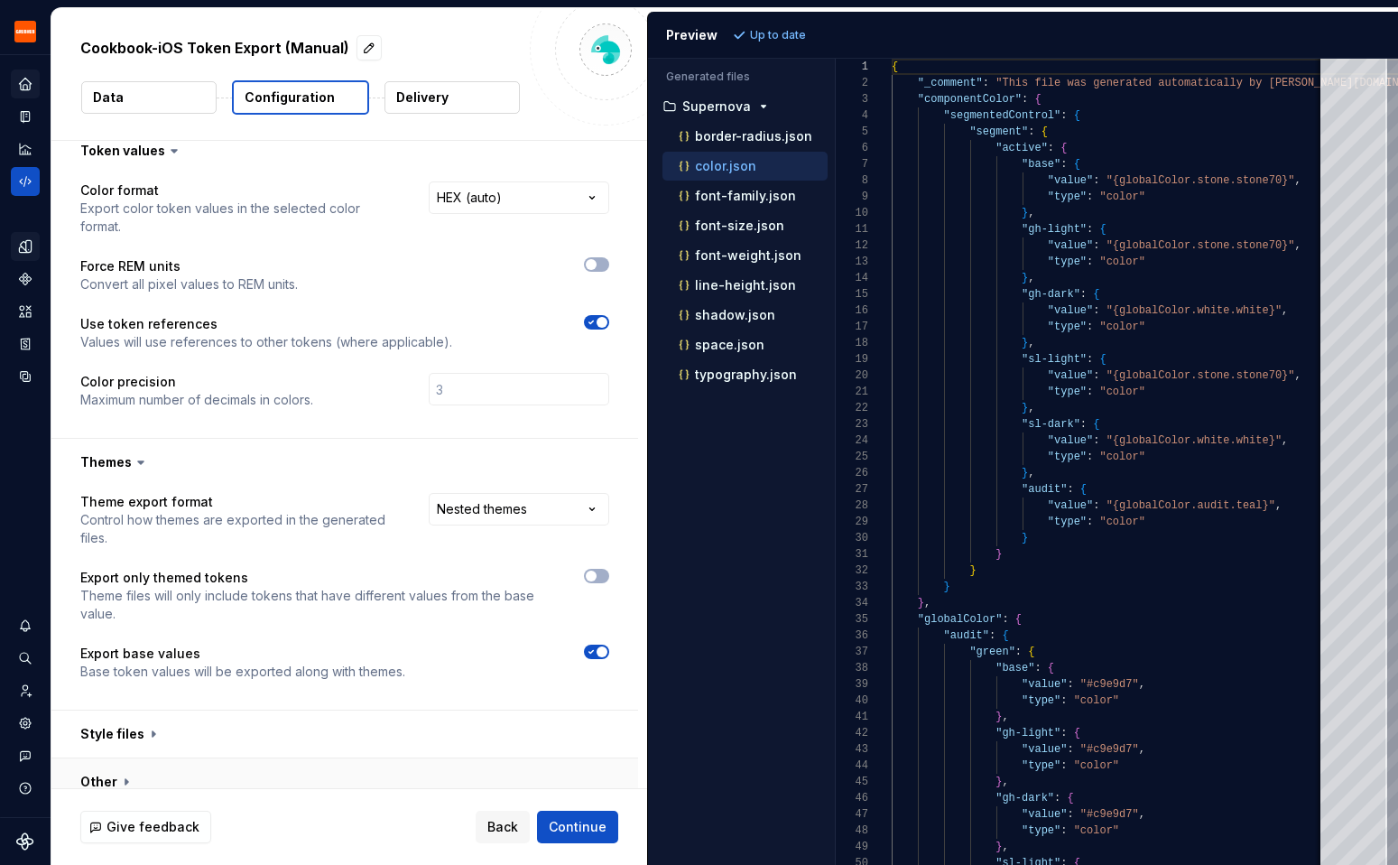
click at [117, 758] on button "button" at bounding box center [344, 781] width 587 height 47
click at [126, 717] on button "button" at bounding box center [344, 733] width 587 height 47
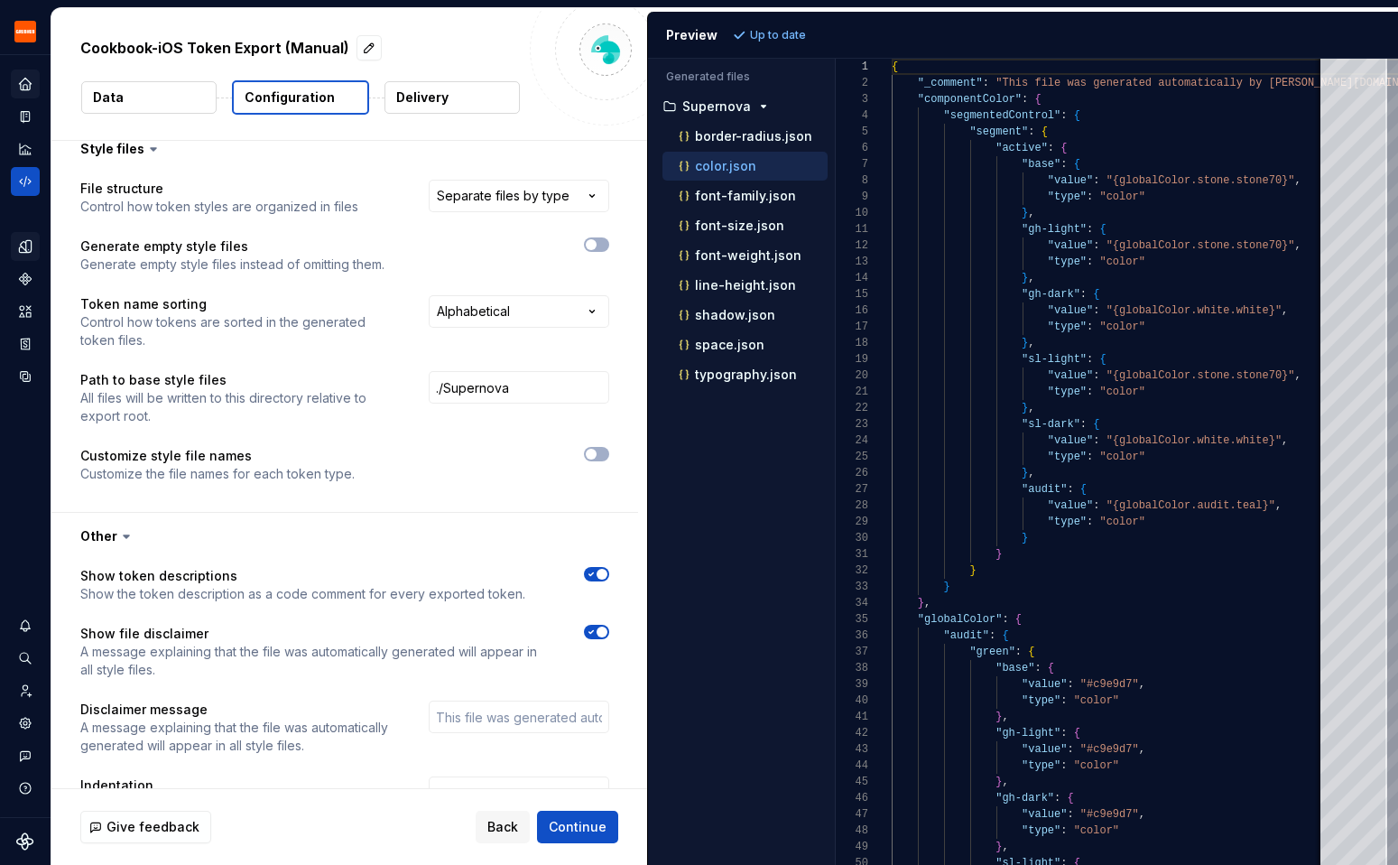
scroll to position [964, 0]
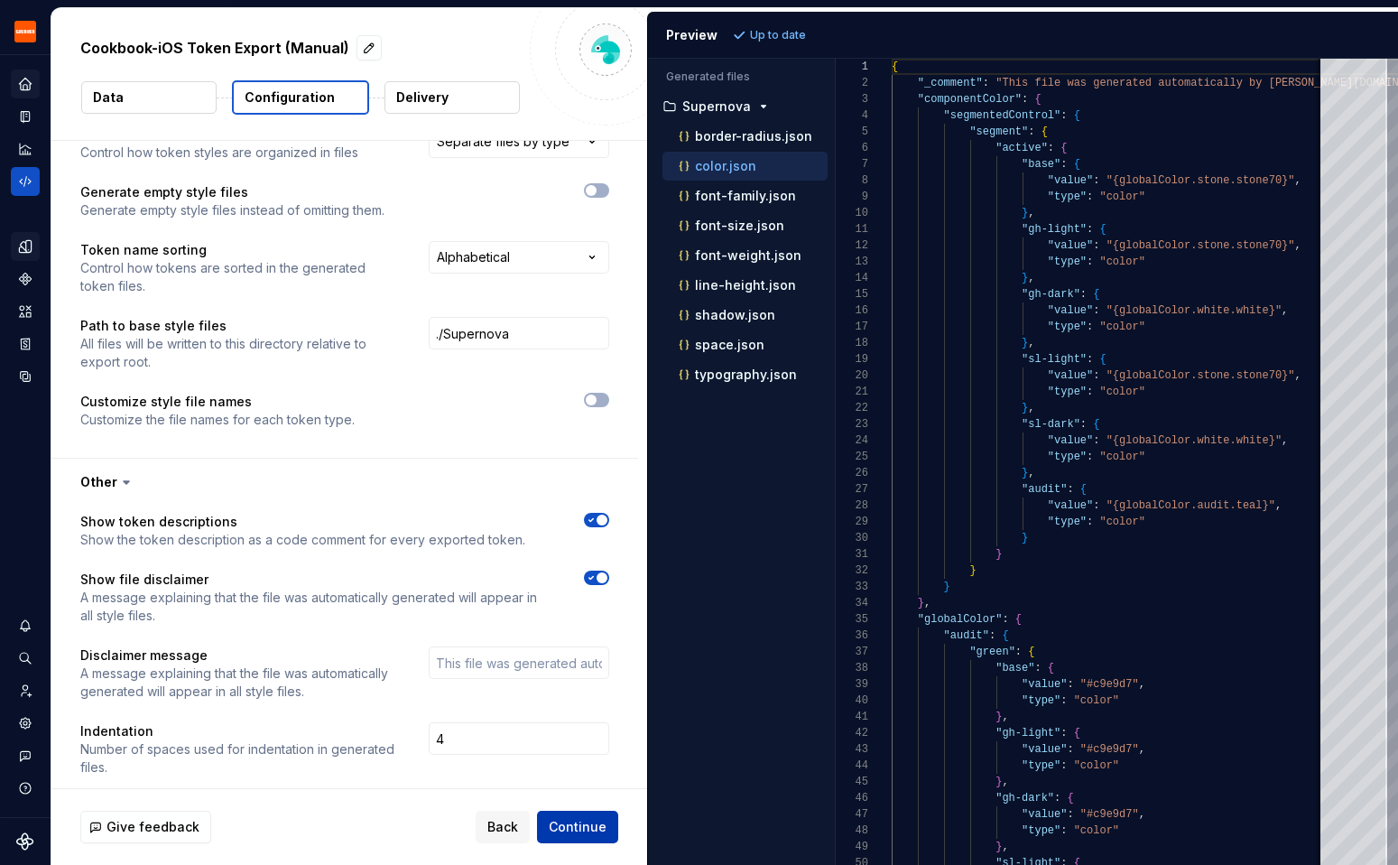
click at [561, 824] on span "Continue" at bounding box center [578, 827] width 58 height 18
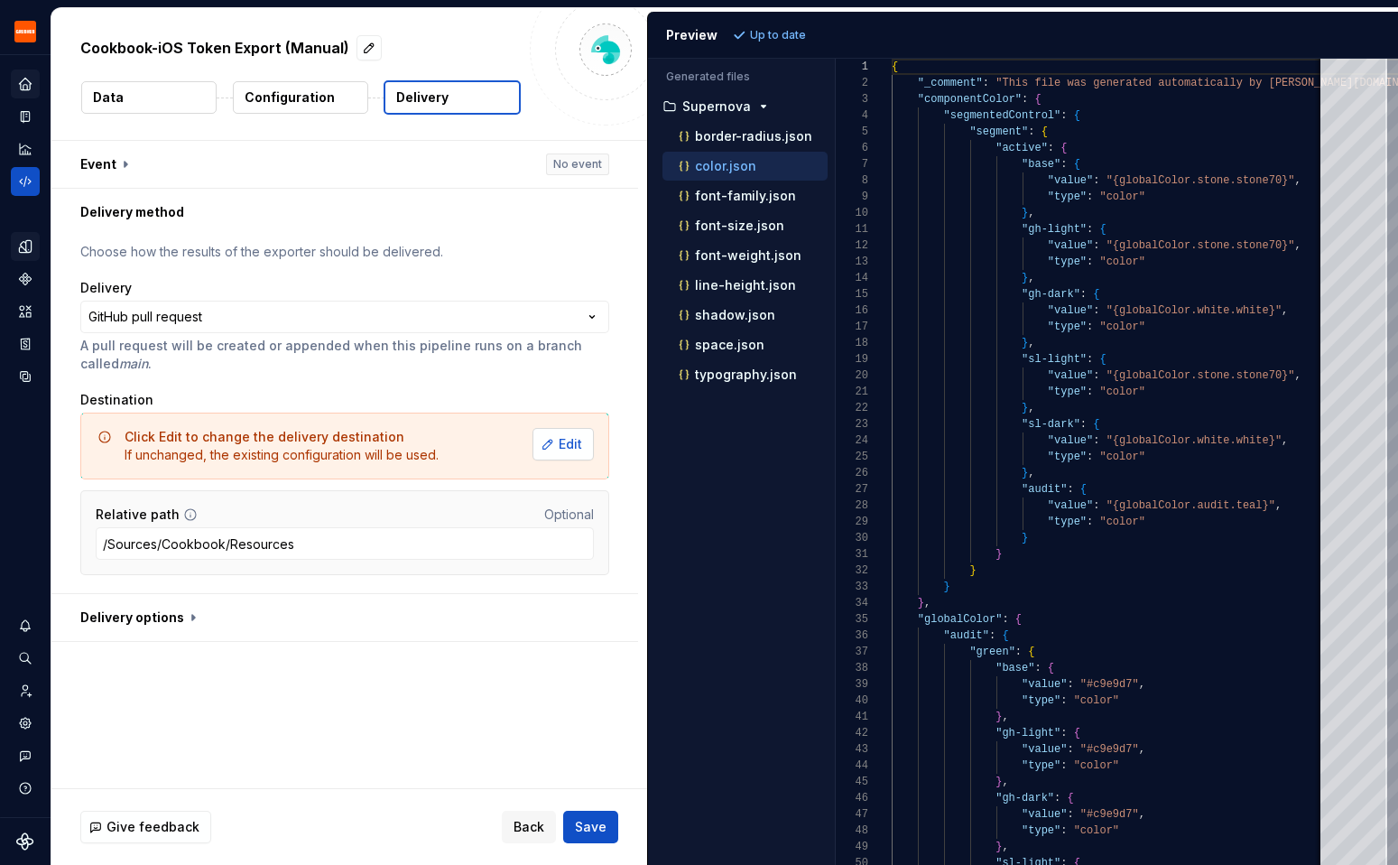
click at [554, 449] on button "Edit" at bounding box center [563, 444] width 61 height 32
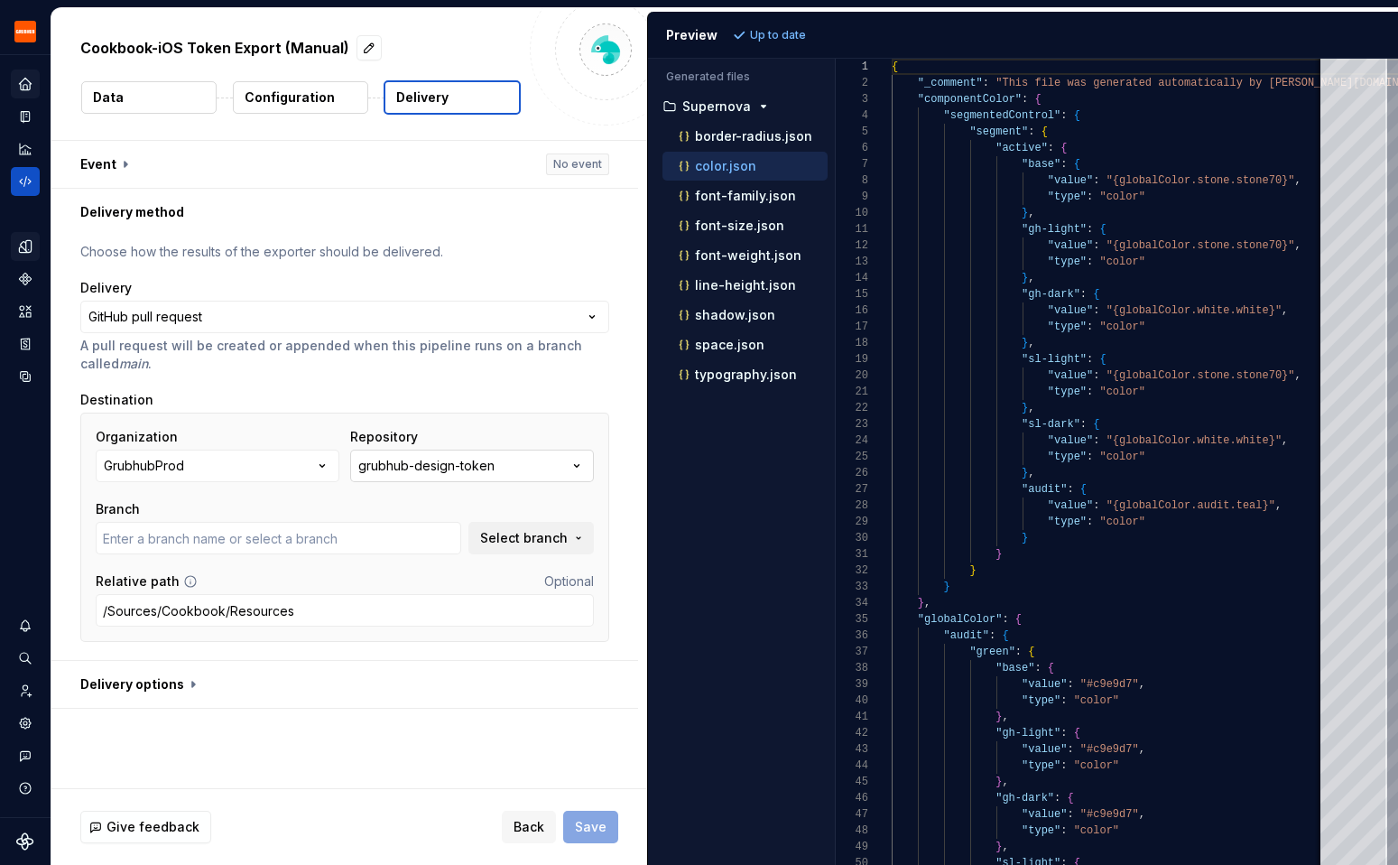
type input "al/FEPL-3814"
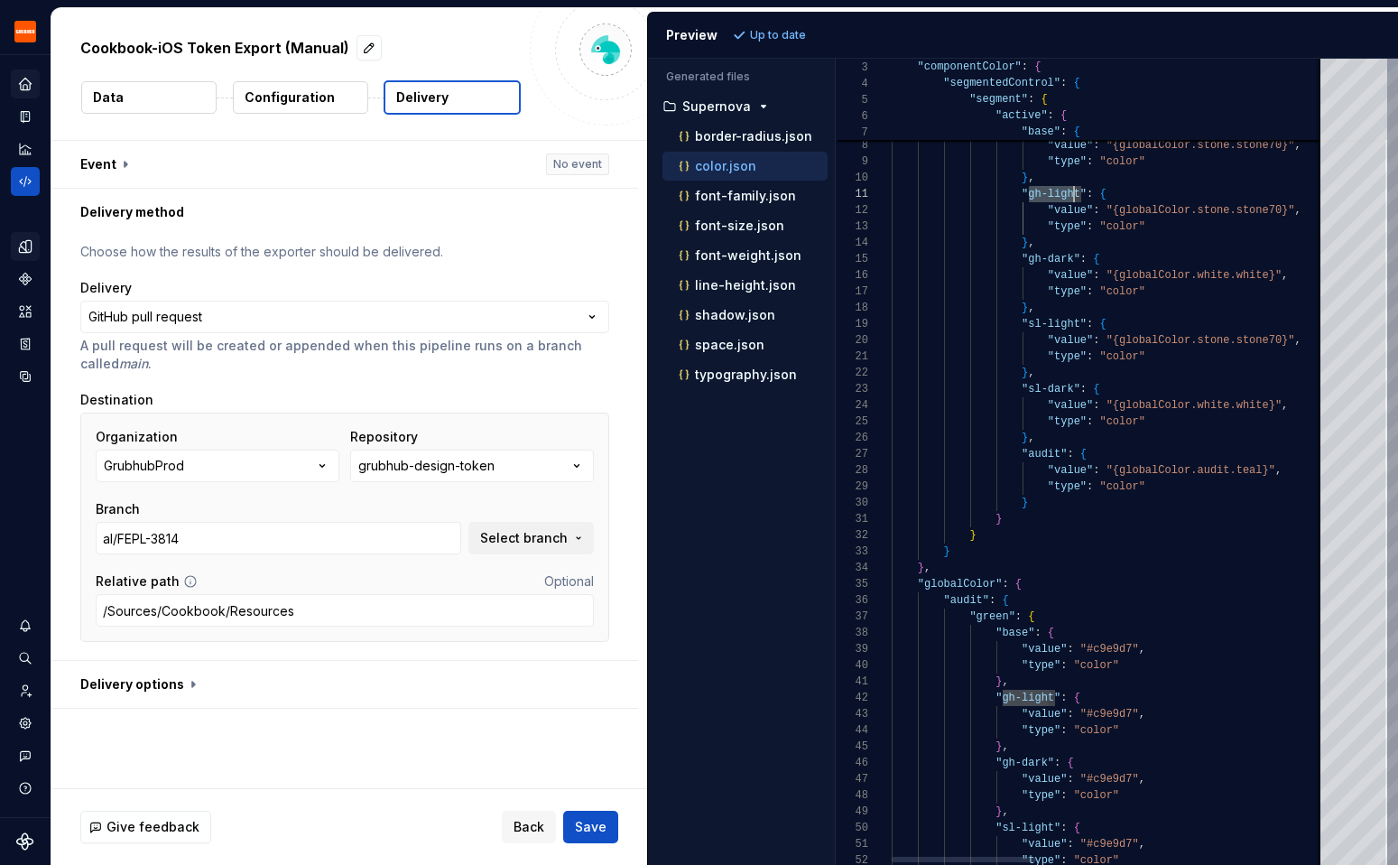
scroll to position [0, 190]
drag, startPoint x: 1030, startPoint y: 189, endPoint x: 1080, endPoint y: 190, distance: 49.7
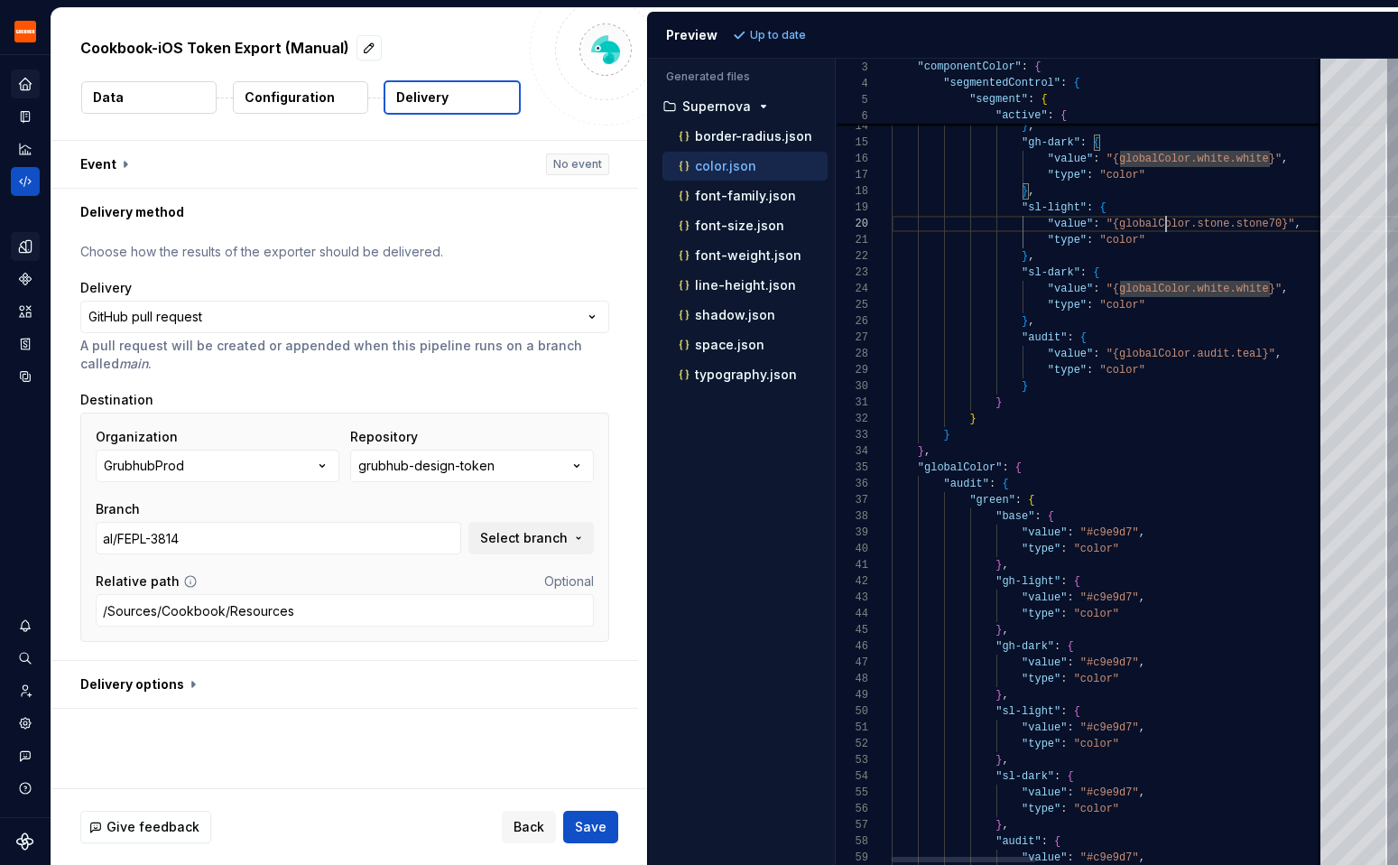
scroll to position [146, 274]
type textarea "**********"
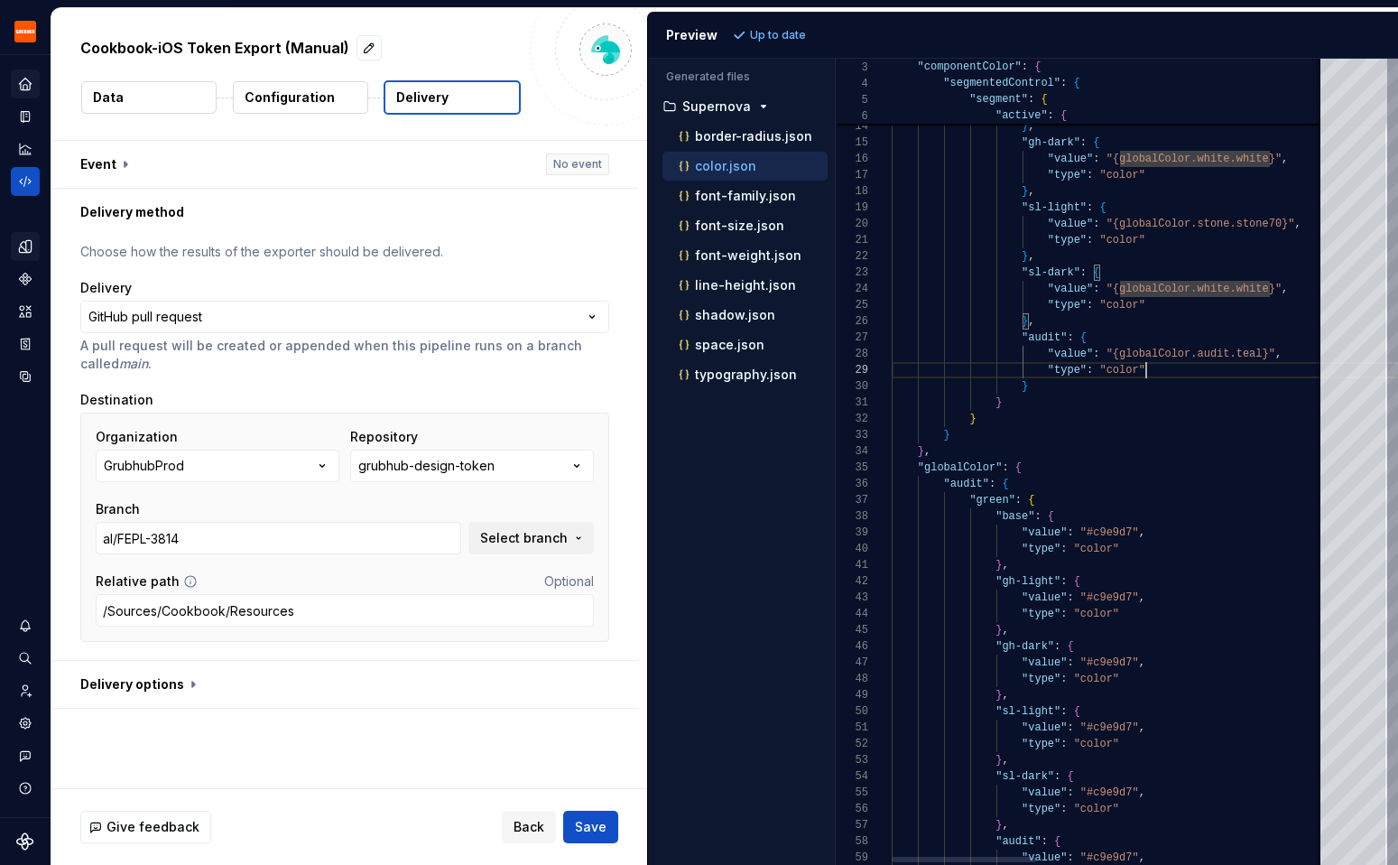
scroll to position [130, 255]
click at [728, 163] on p "color.json" at bounding box center [725, 166] width 61 height 14
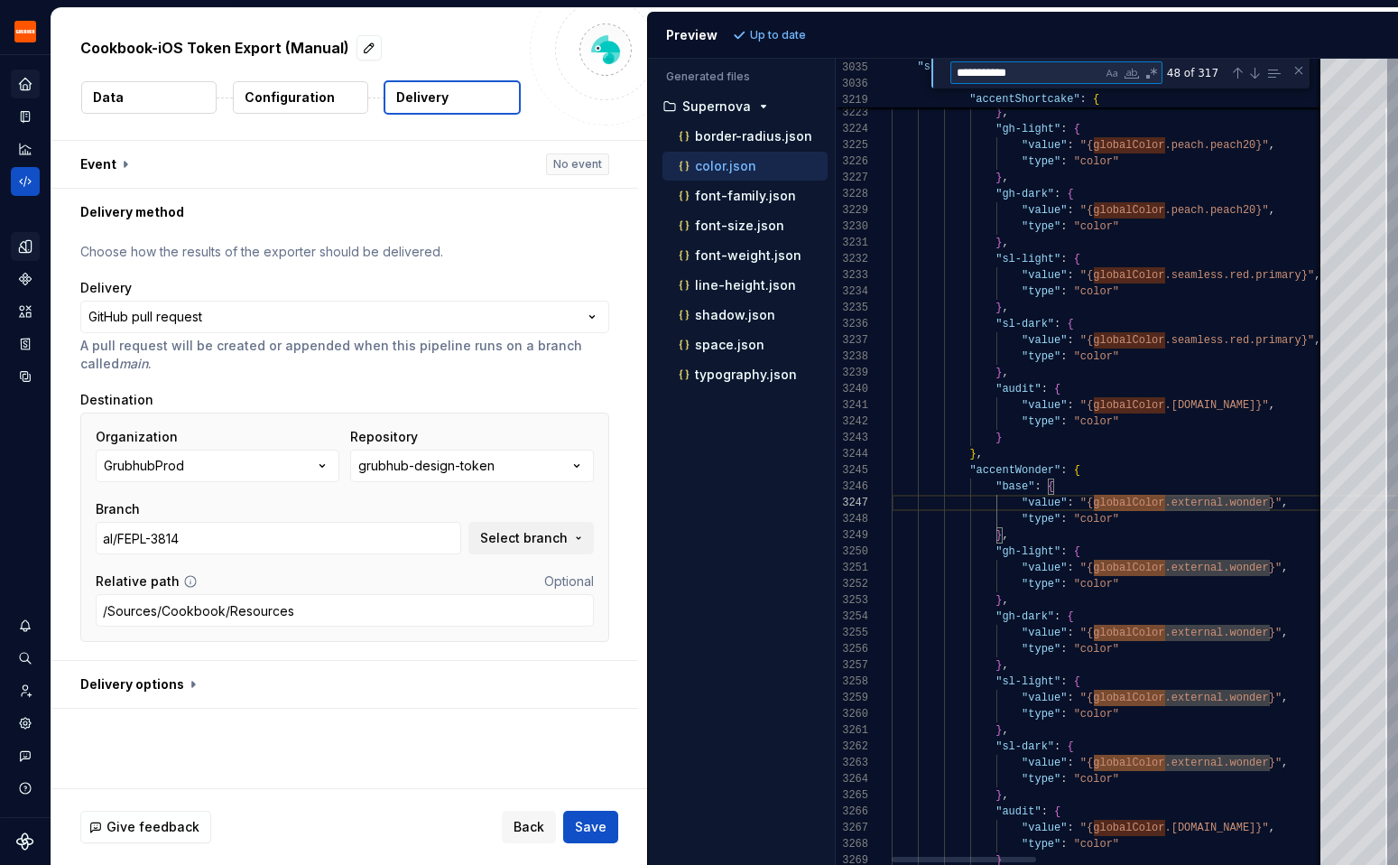
type textarea "**********"
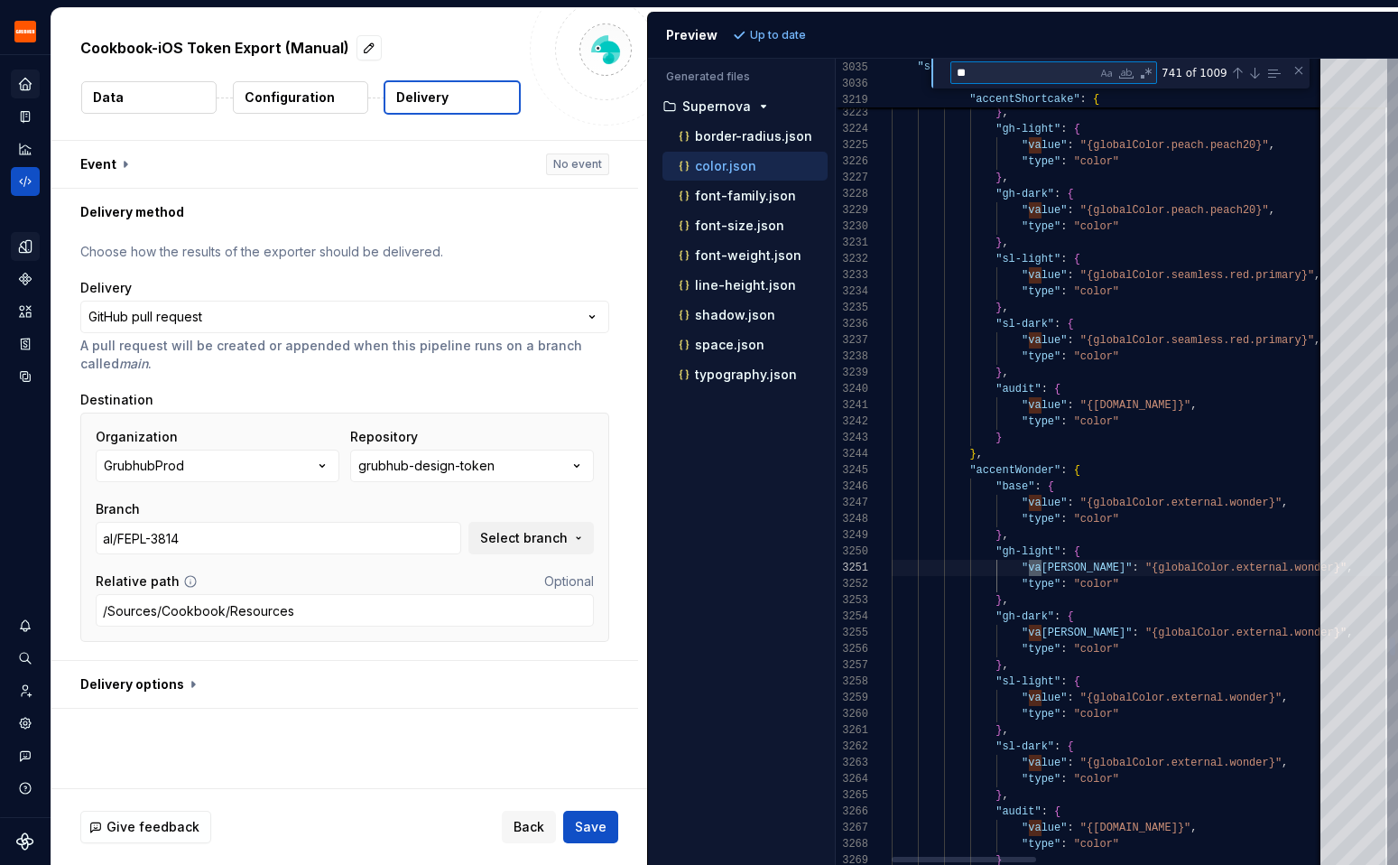
type textarea "*"
type textarea "**"
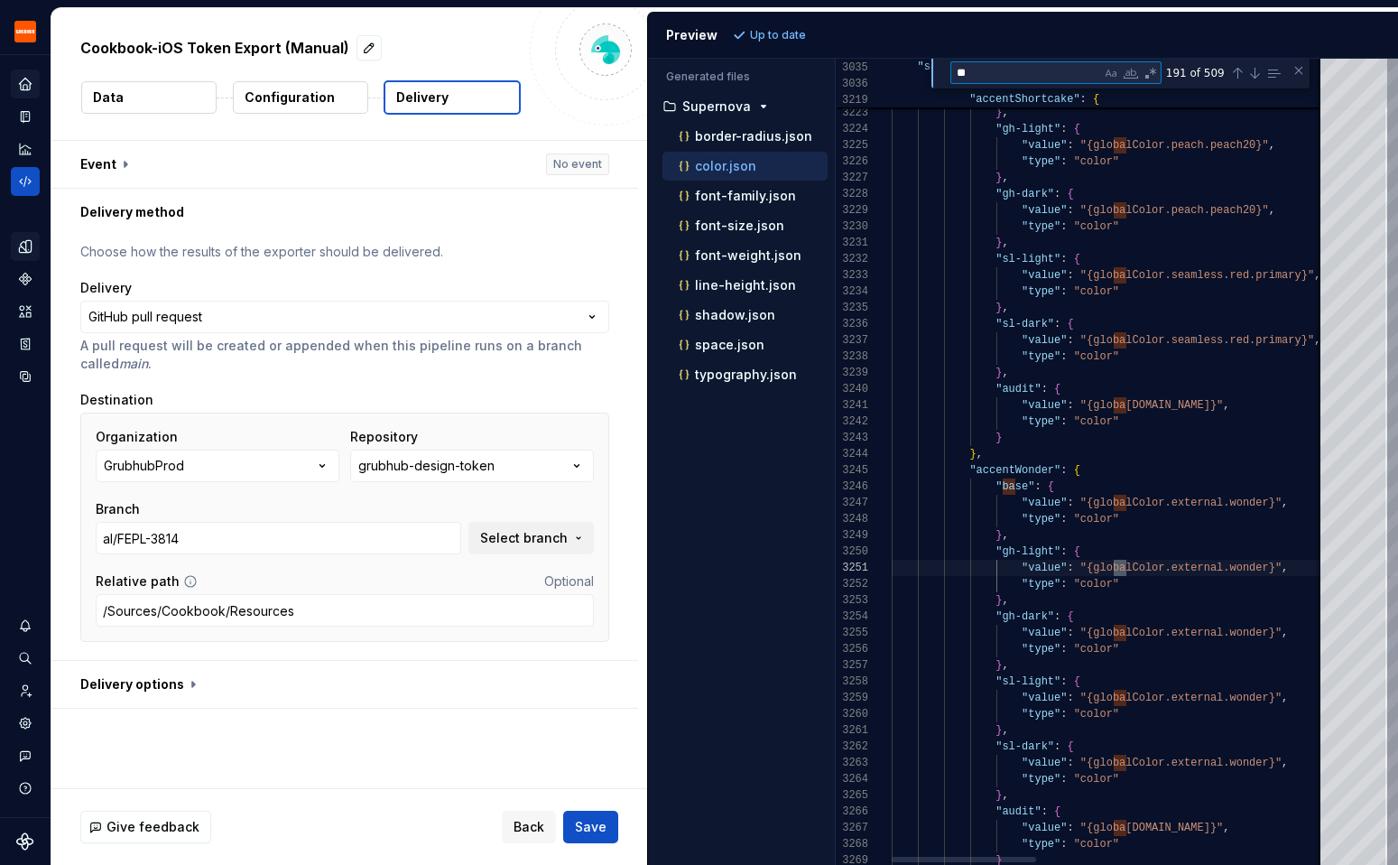
type textarea "**********"
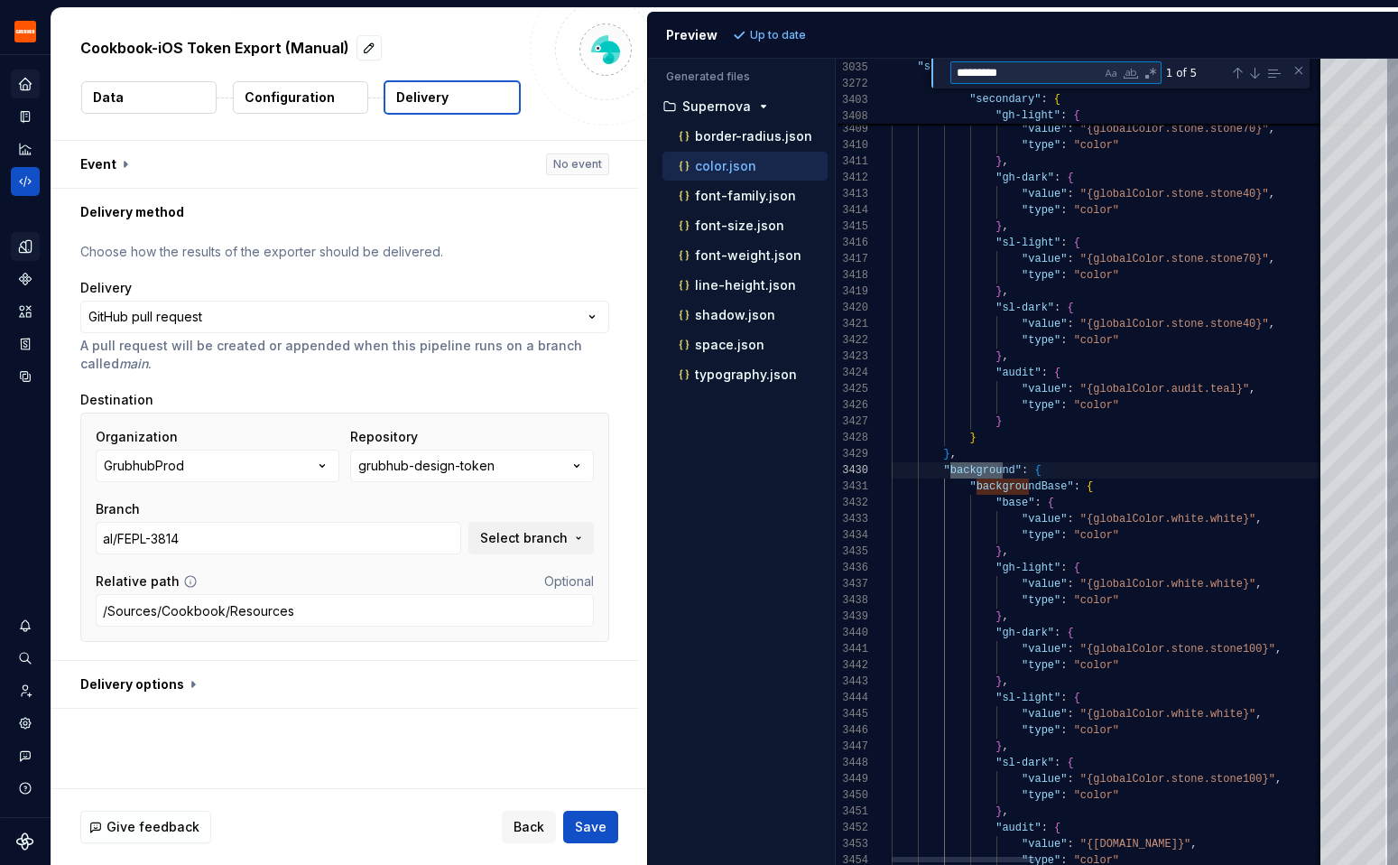
scroll to position [162, 124]
type textarea "**********"
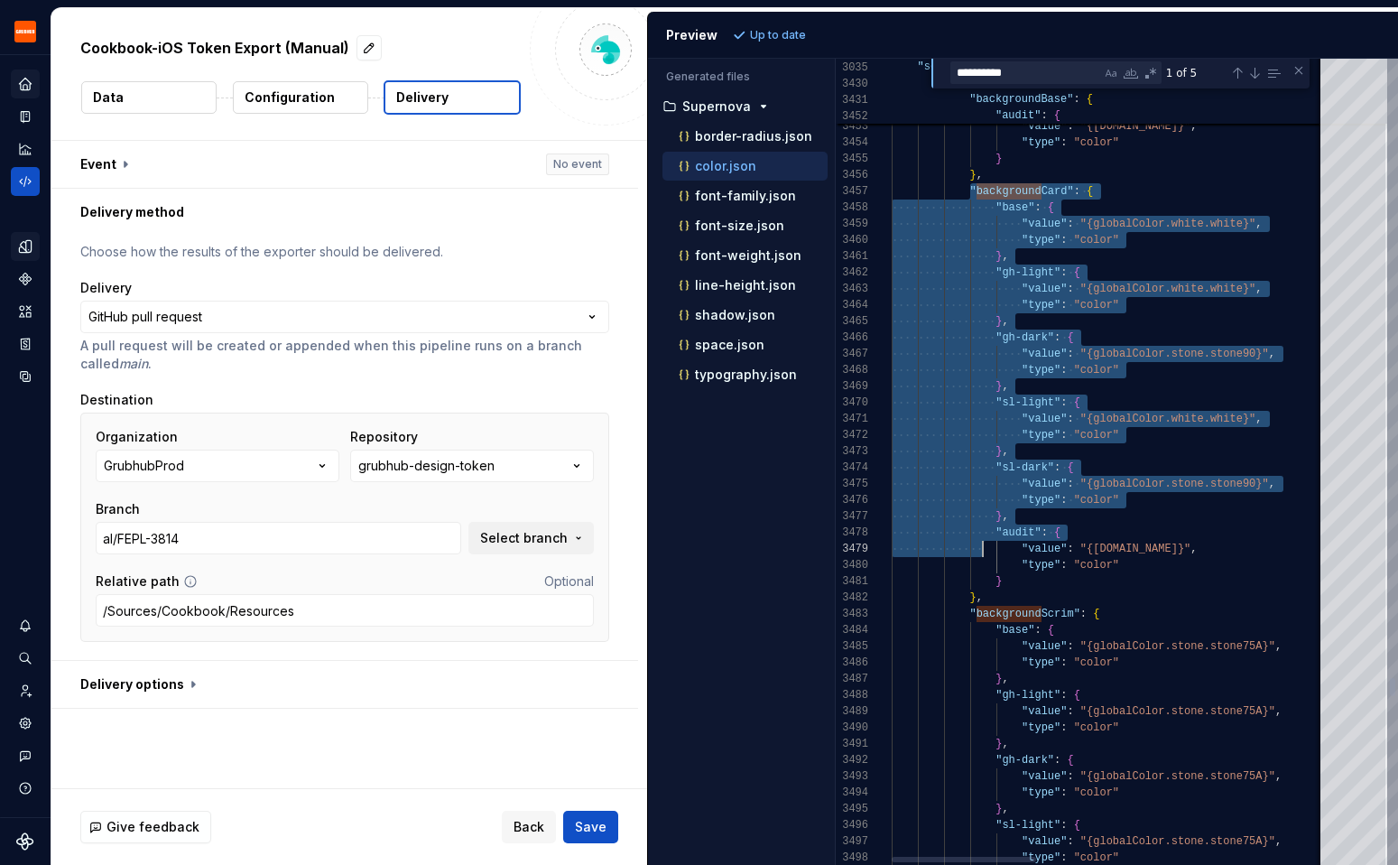
type textarea "**********"
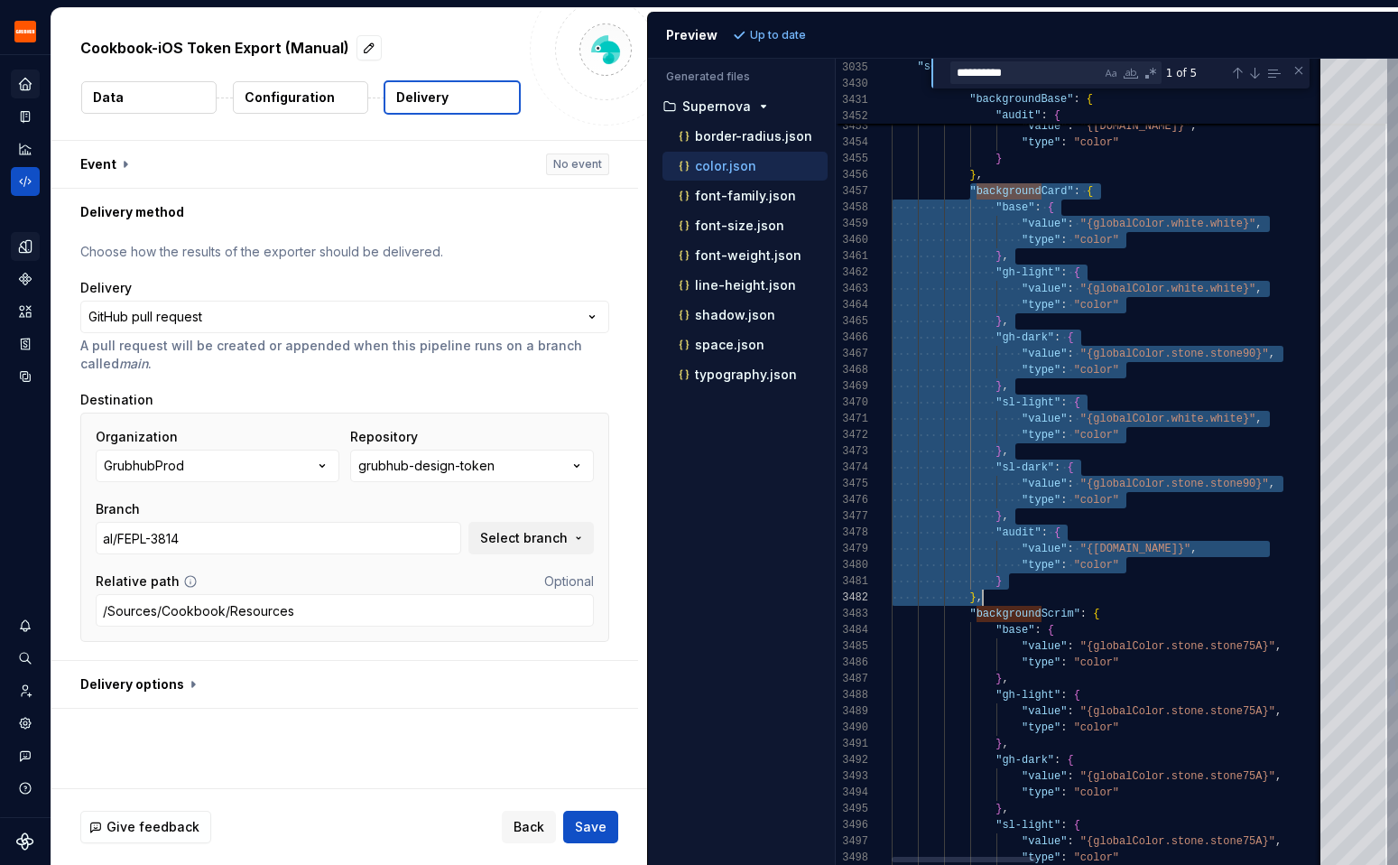
drag, startPoint x: 970, startPoint y: 191, endPoint x: 992, endPoint y: 597, distance: 405.9
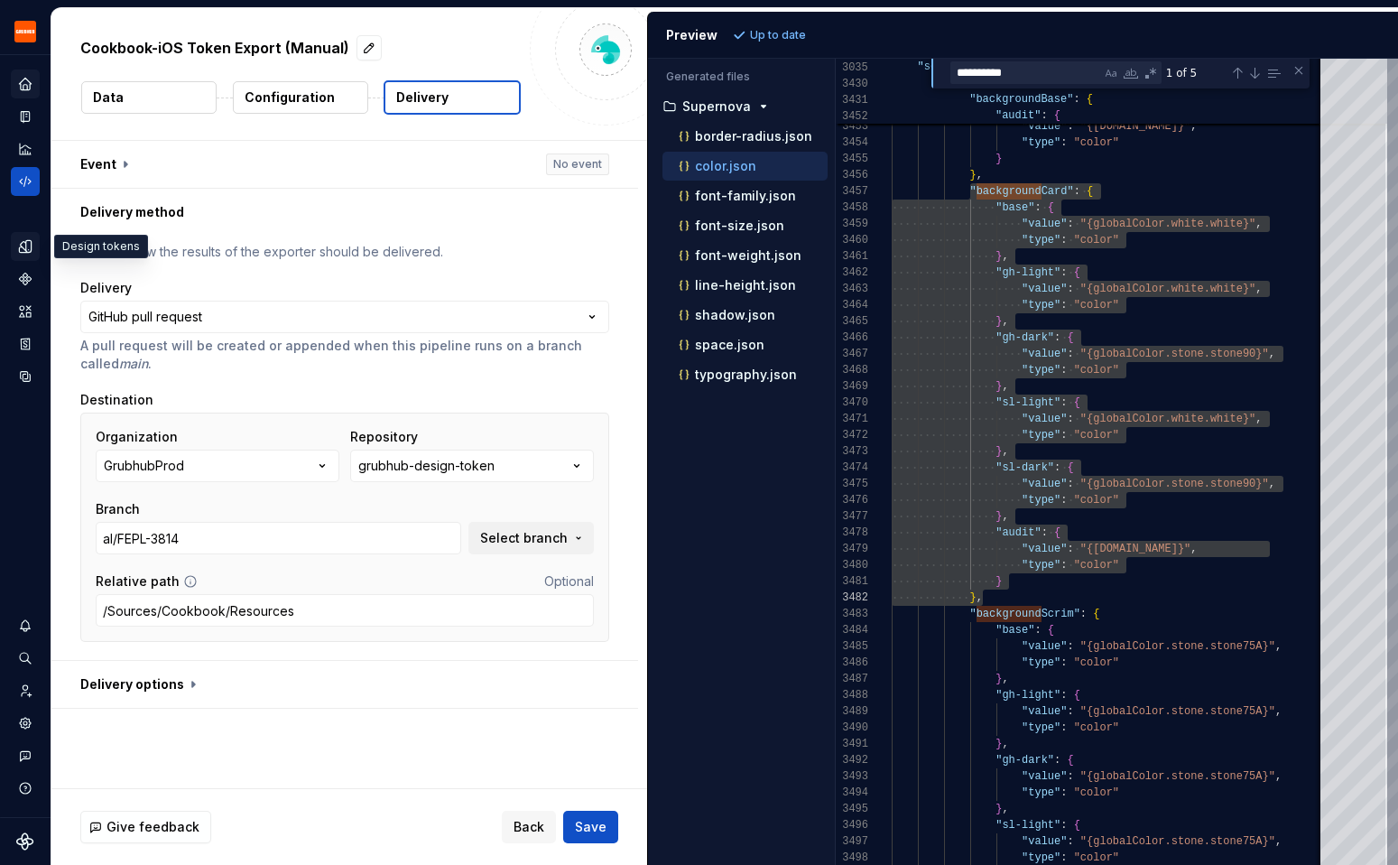
click at [29, 246] on icon "Design tokens" at bounding box center [28, 246] width 5 height 12
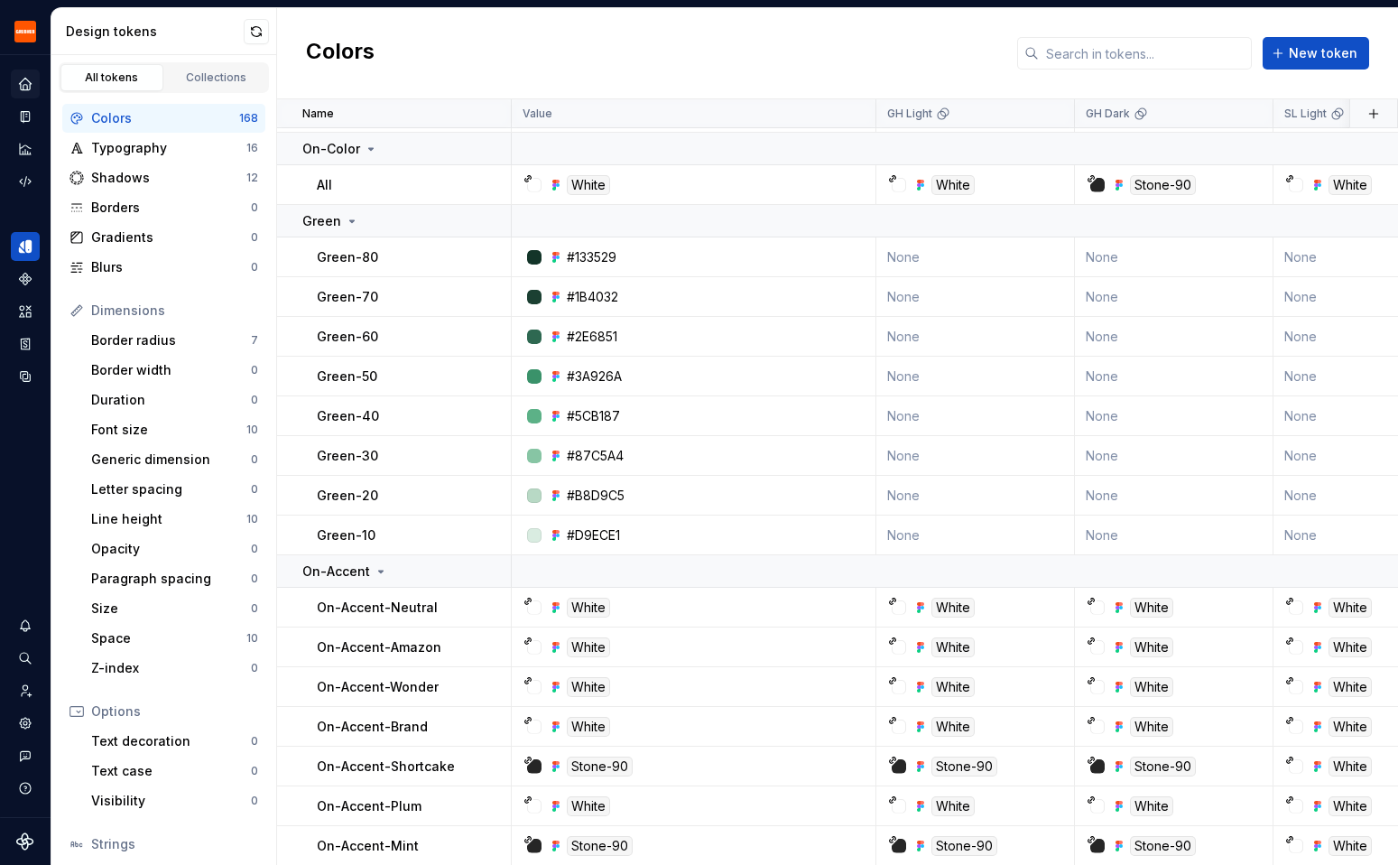
scroll to position [4058, 0]
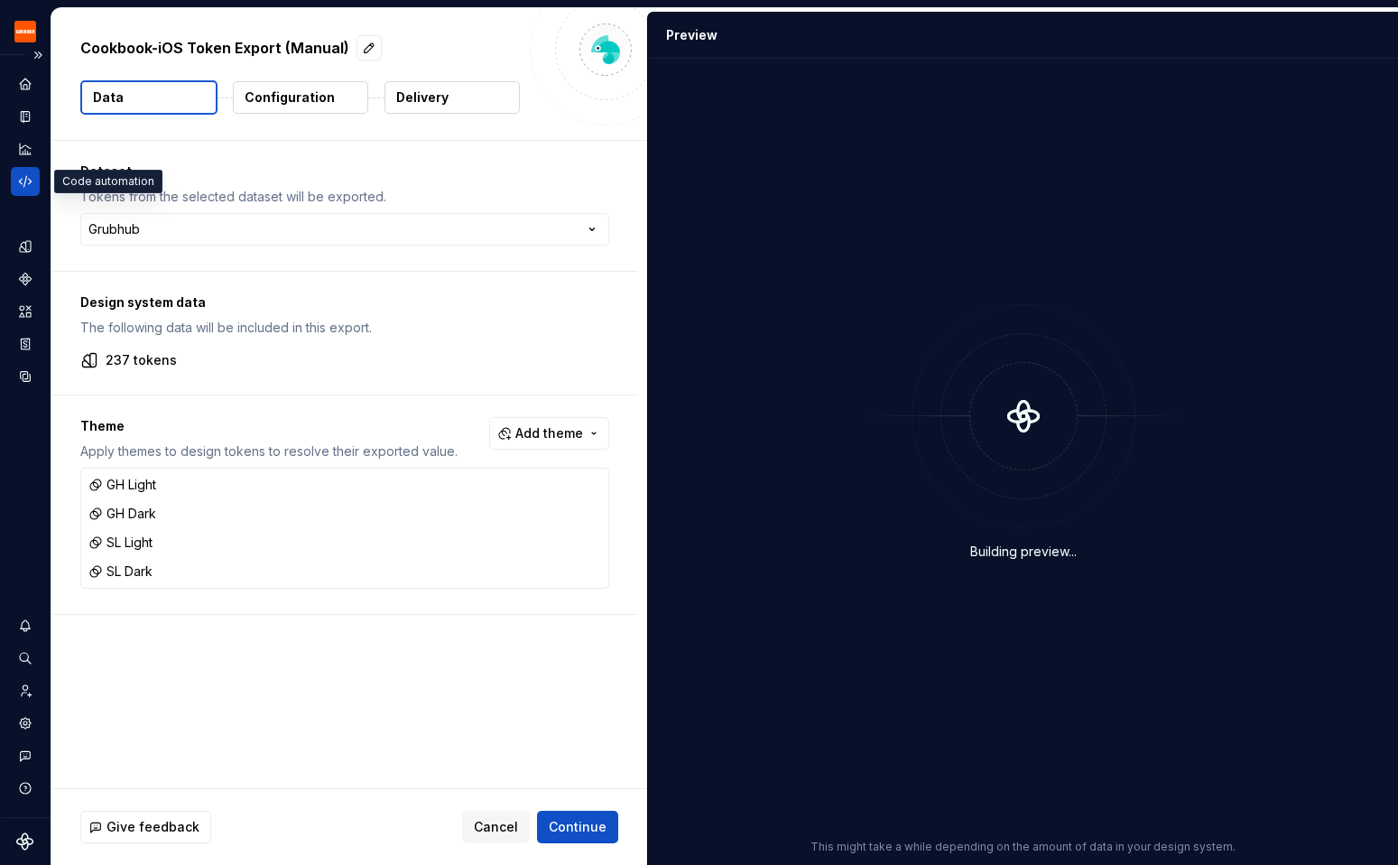
click at [33, 183] on div "Code automation" at bounding box center [25, 181] width 29 height 29
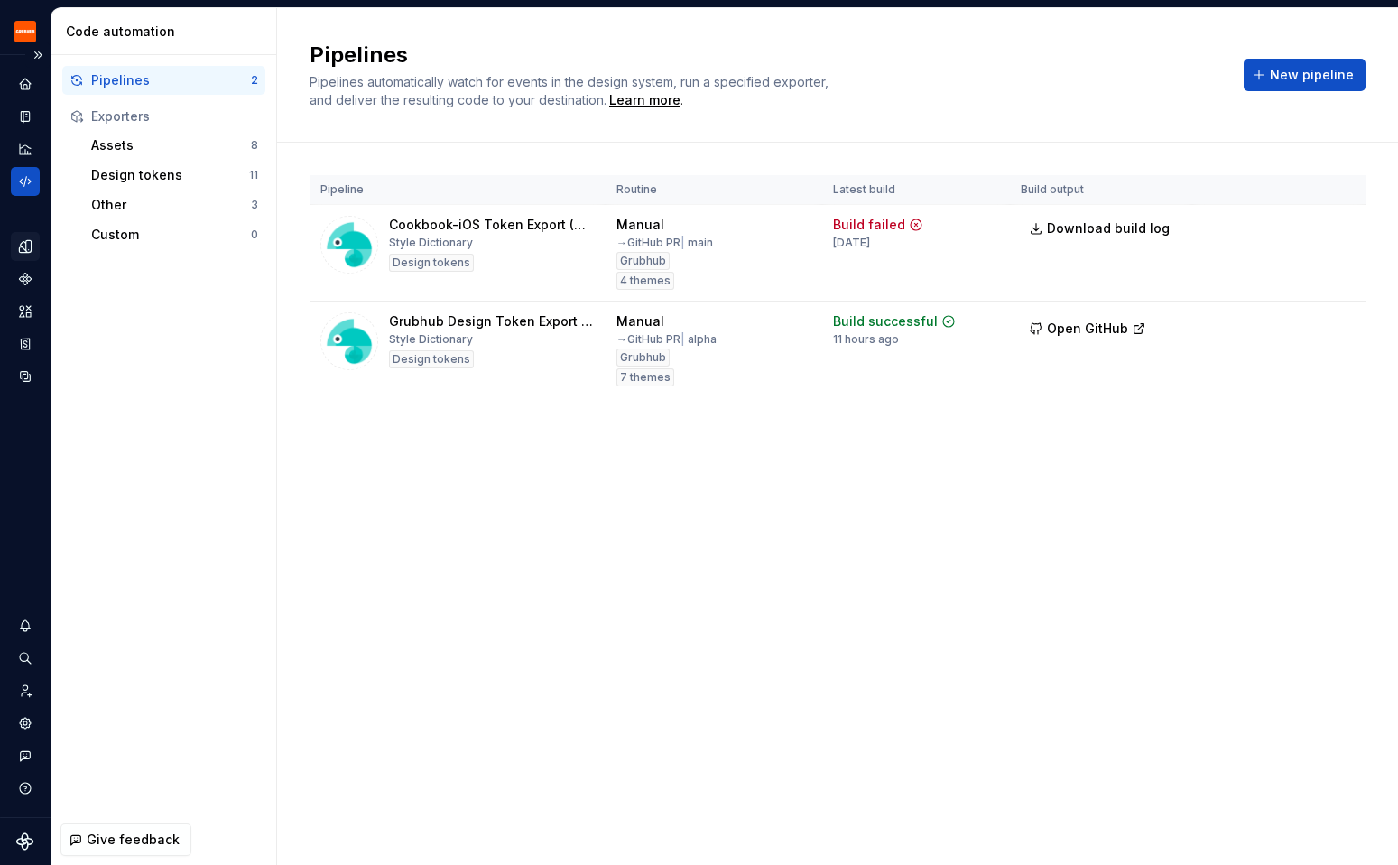
click at [33, 248] on div "Design tokens" at bounding box center [25, 246] width 29 height 29
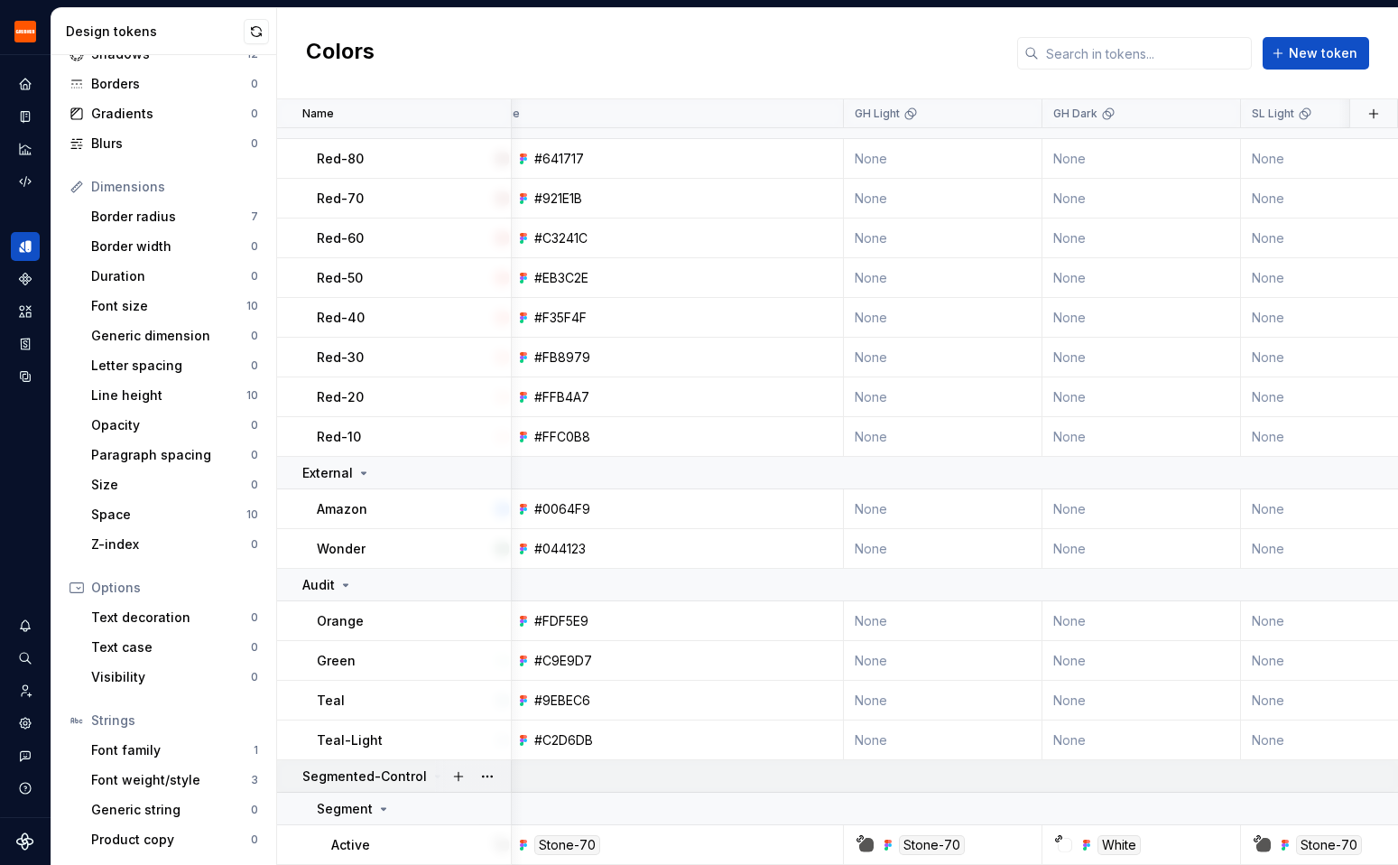
scroll to position [6879, 0]
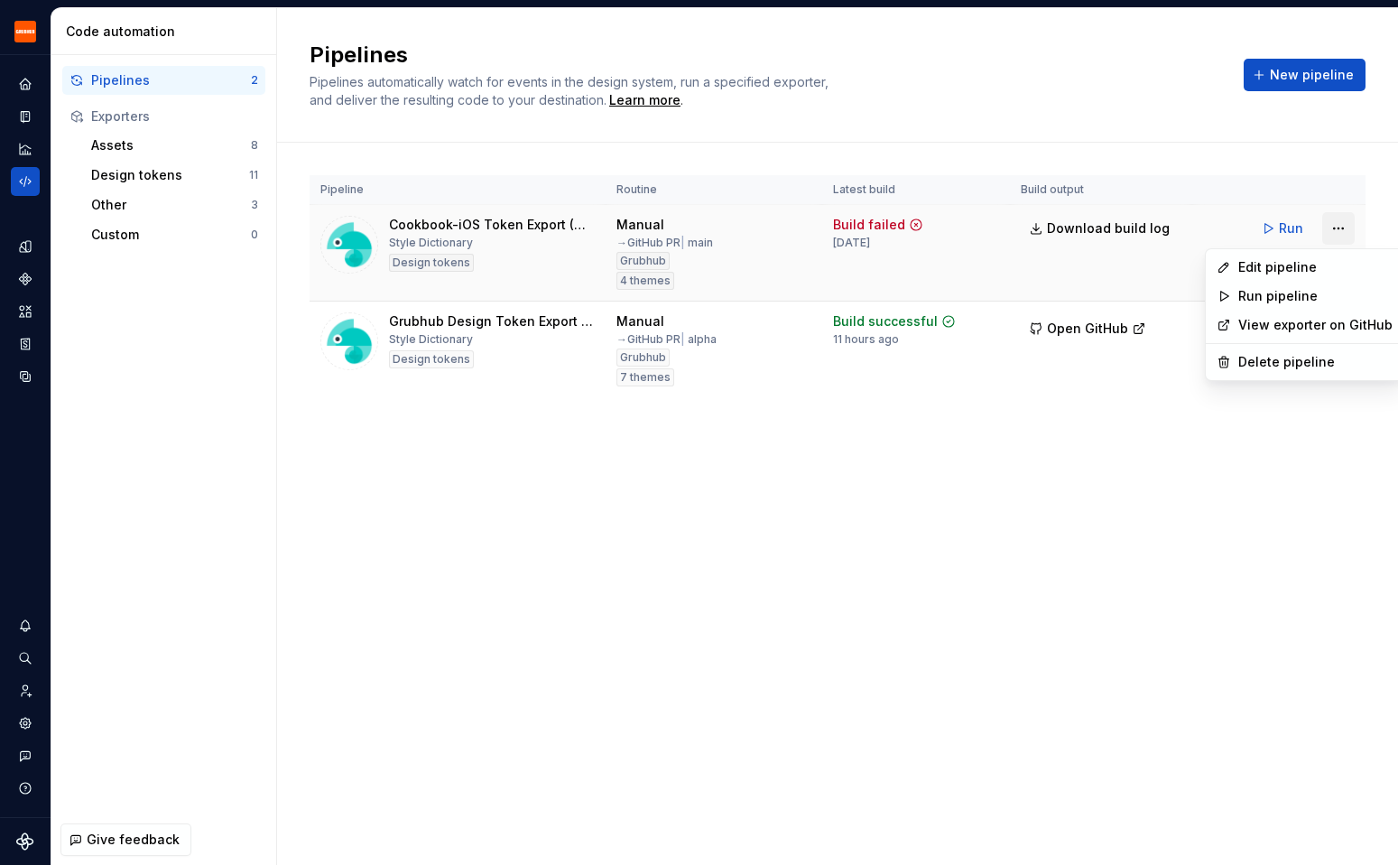
click at [1348, 227] on html "Grubhub Design System Y Dataset Grubhub Code automation Pipelines 2 Exporters A…" at bounding box center [699, 432] width 1398 height 865
click at [1311, 263] on div "Edit pipeline" at bounding box center [1316, 267] width 154 height 18
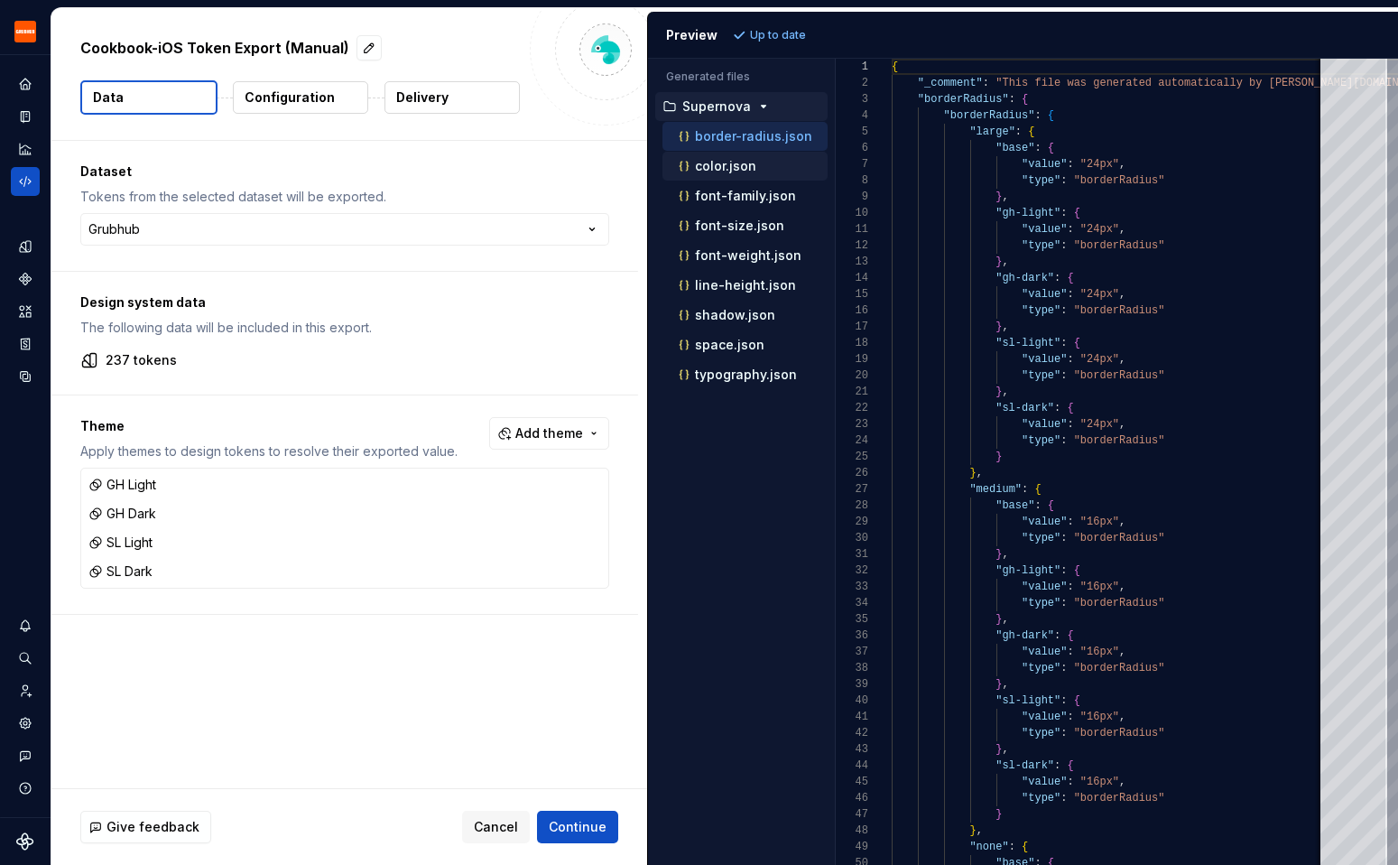
click at [769, 172] on div "color.json" at bounding box center [751, 166] width 153 height 18
type textarea "**********"
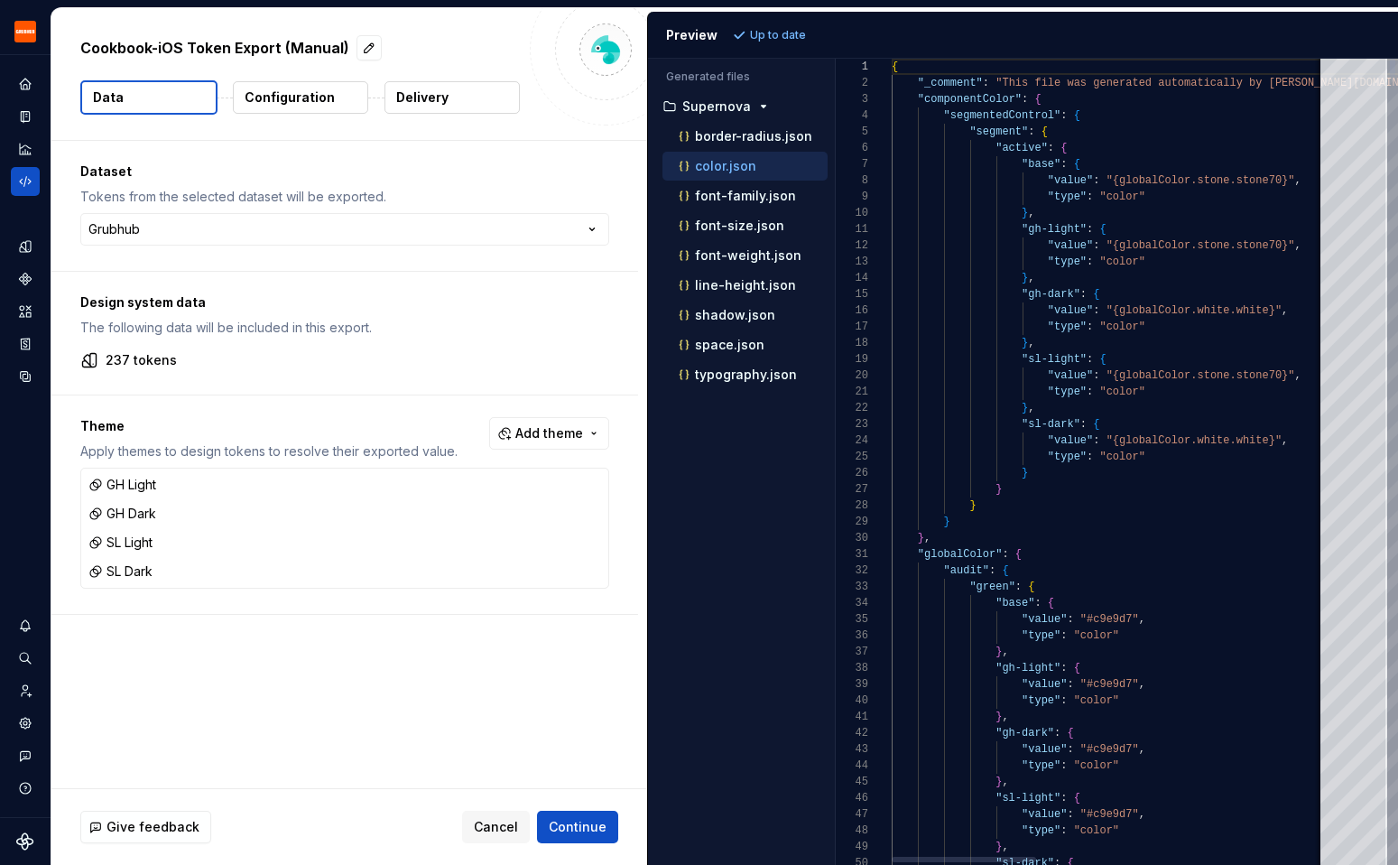
scroll to position [162, 0]
